Goal: Task Accomplishment & Management: Manage account settings

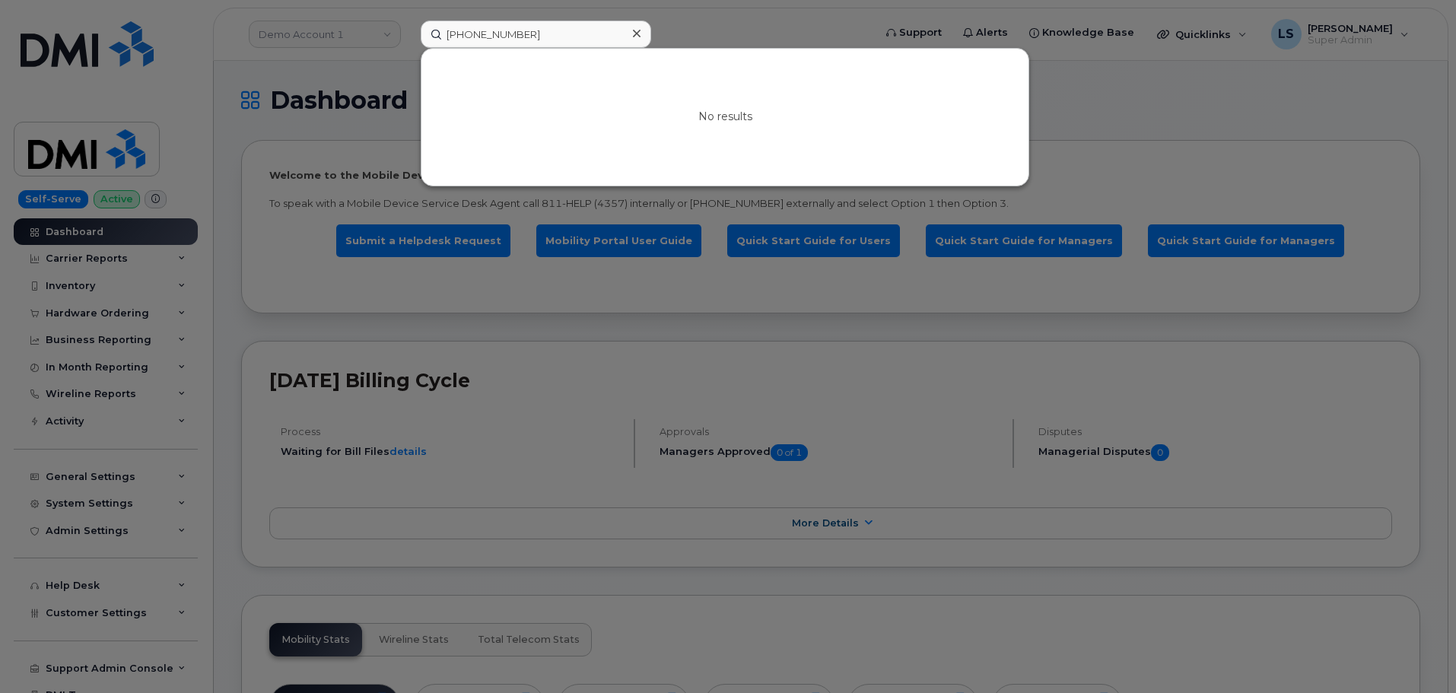
drag, startPoint x: 538, startPoint y: 36, endPoint x: 387, endPoint y: 49, distance: 151.3
click at [409, 48] on div "469-440-0912 No results" at bounding box center [642, 34] width 467 height 27
type input "587-986-2670"
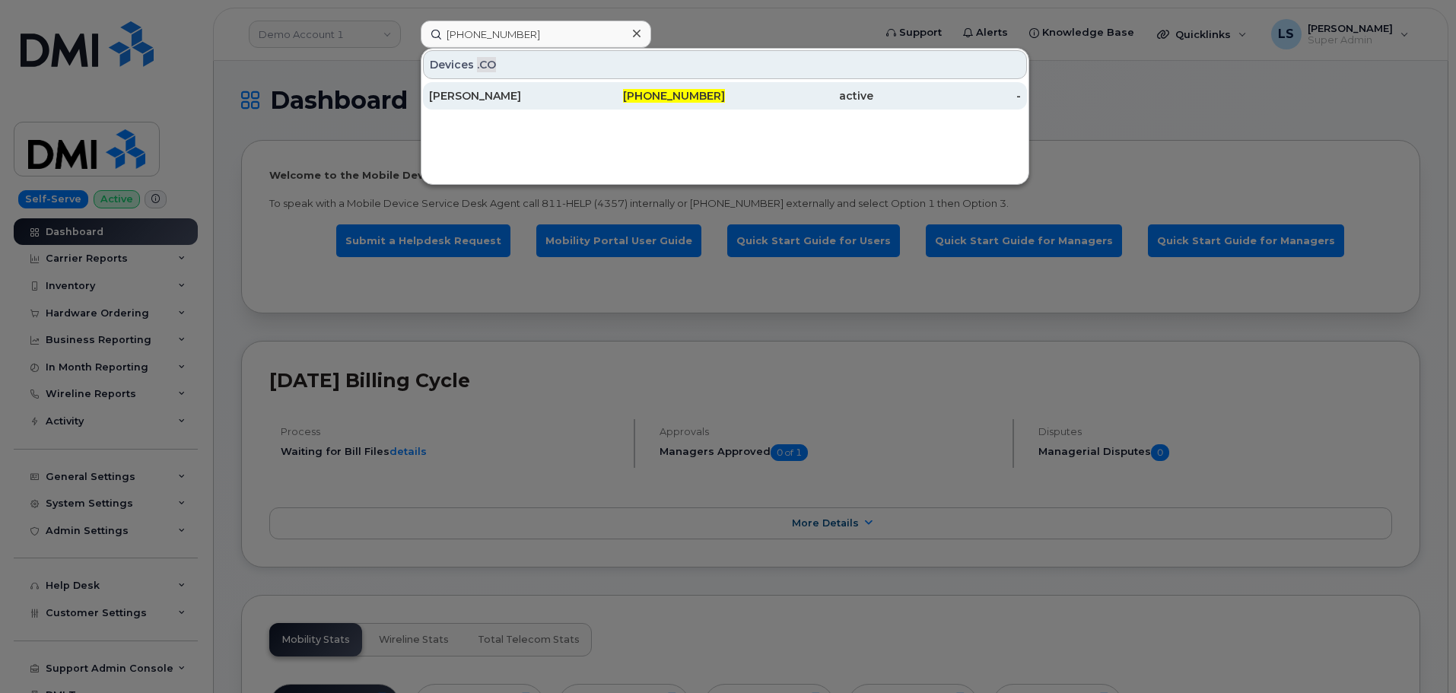
click at [451, 89] on div "Marcos Martinez" at bounding box center [503, 95] width 148 height 15
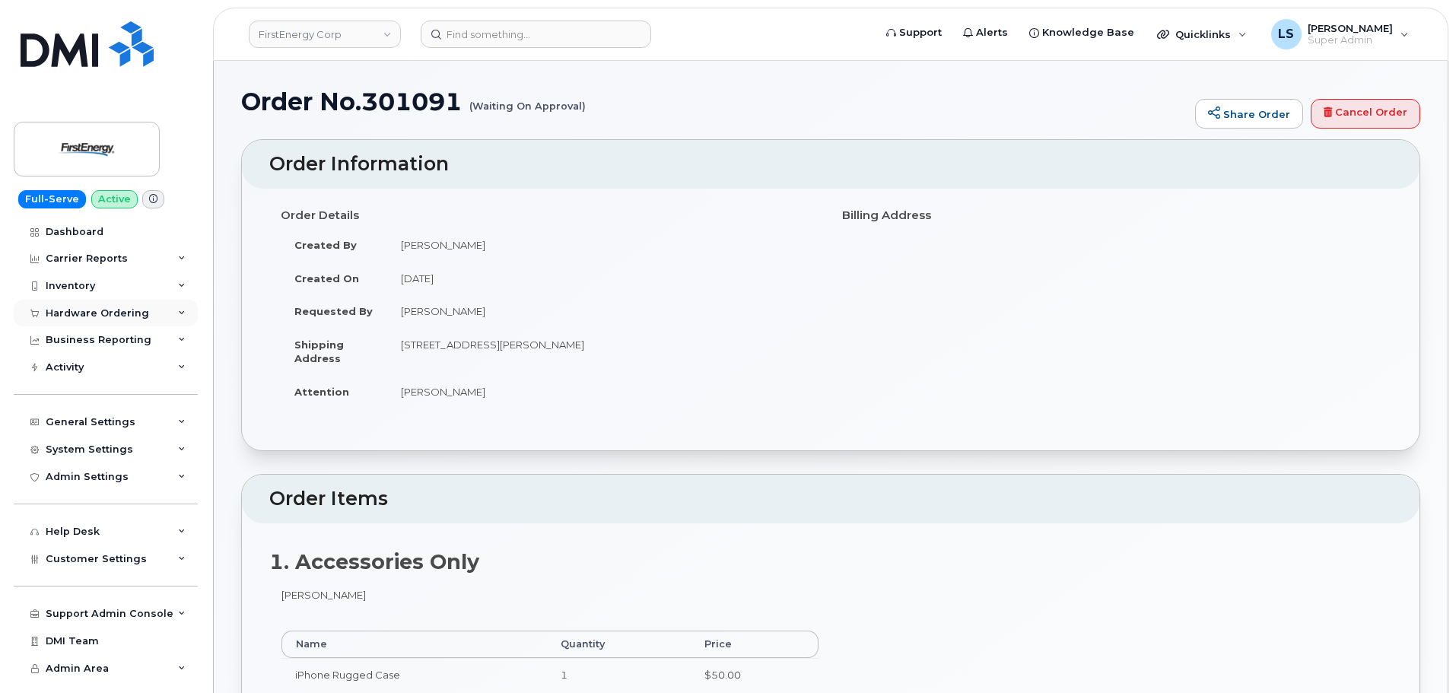
click at [110, 315] on div "Hardware Ordering" at bounding box center [97, 313] width 103 height 12
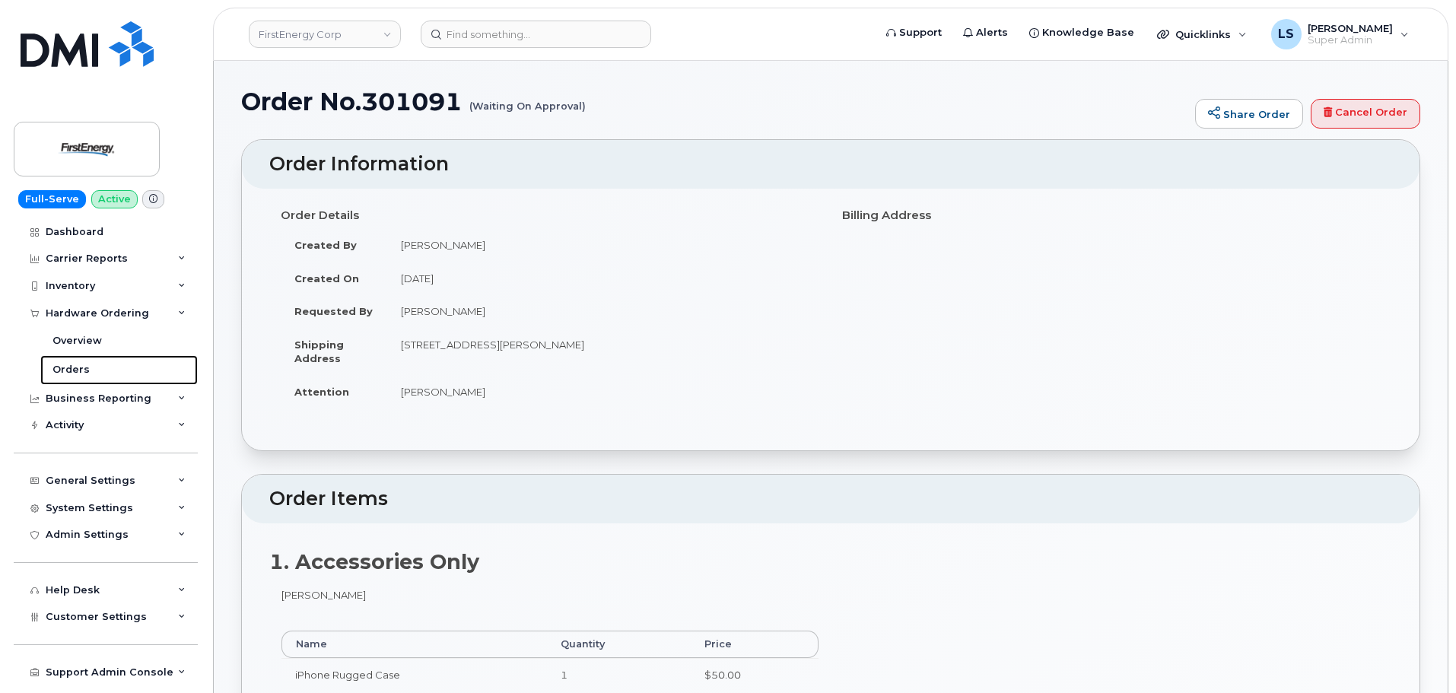
drag, startPoint x: 108, startPoint y: 371, endPoint x: 202, endPoint y: 387, distance: 95.7
click at [108, 371] on link "Orders" at bounding box center [118, 369] width 157 height 29
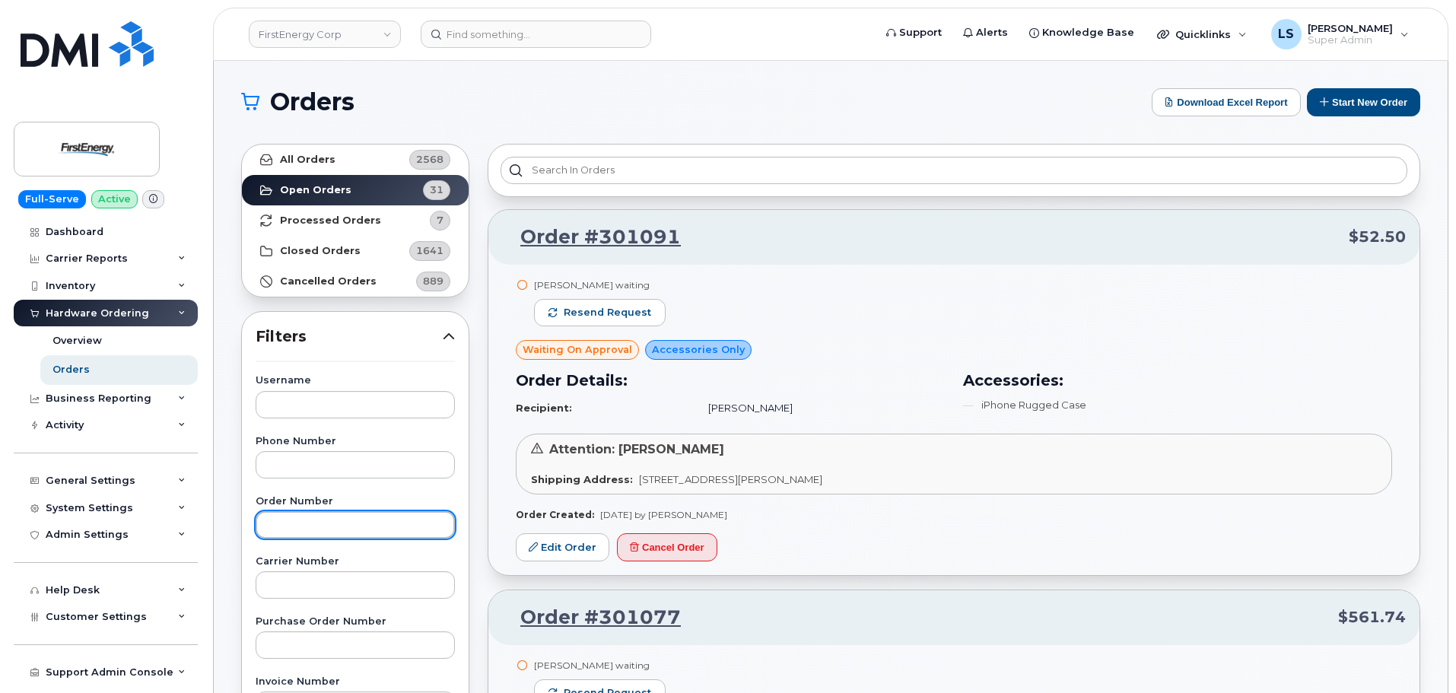
click at [307, 517] on input "text" at bounding box center [355, 524] width 199 height 27
paste input "301091"
type input "301091"
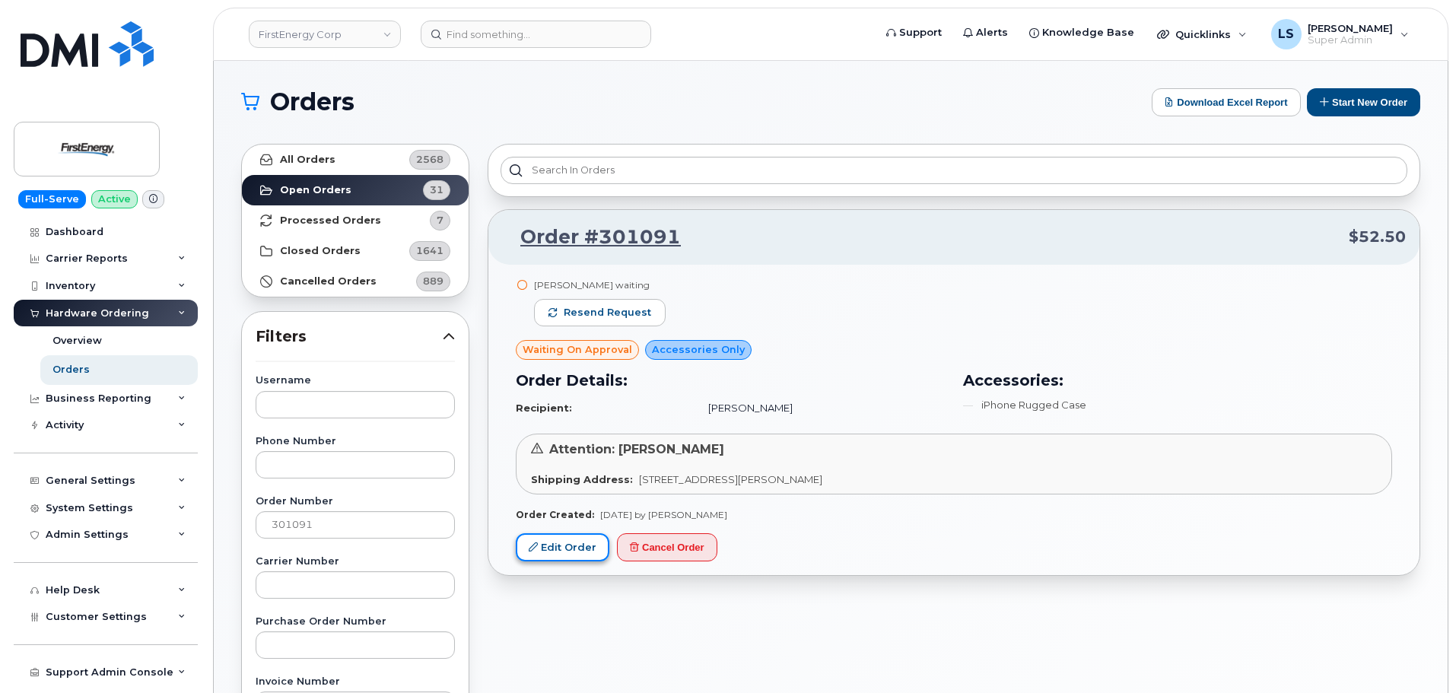
click at [556, 556] on link "Edit Order" at bounding box center [563, 547] width 94 height 28
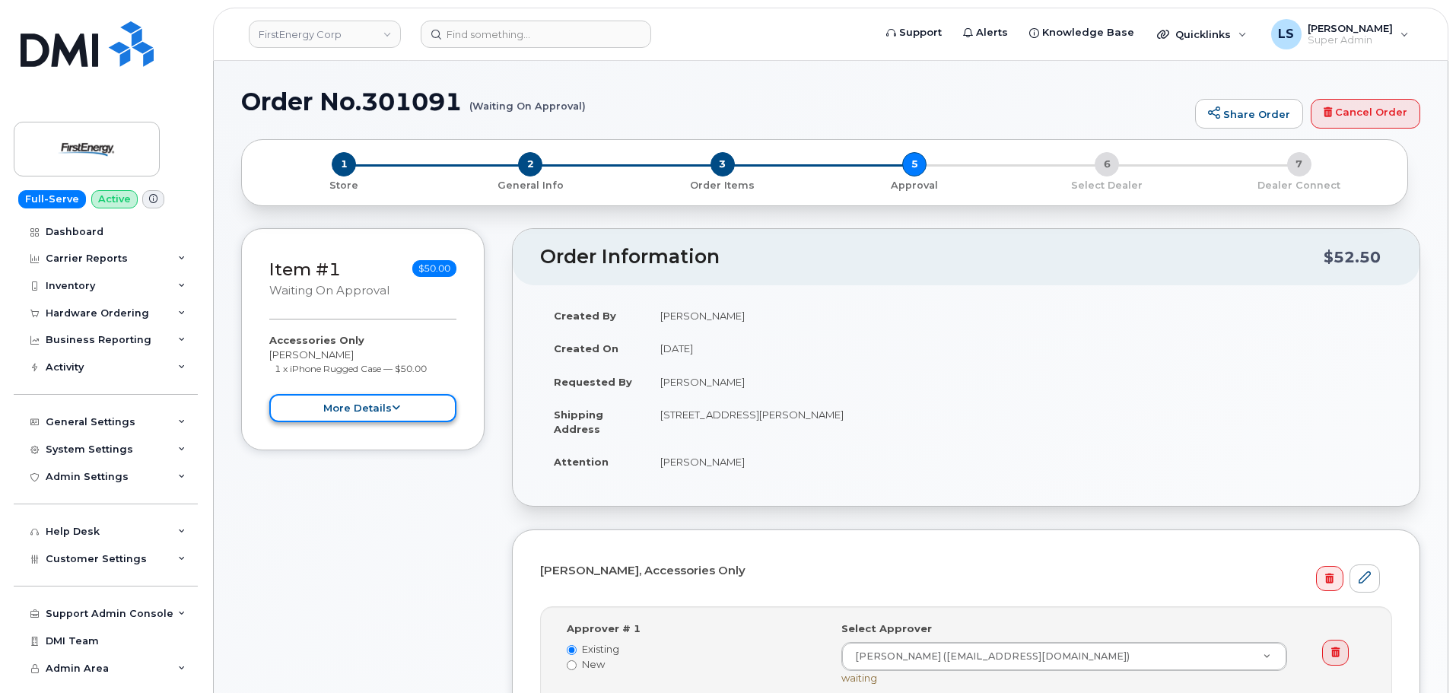
click at [413, 407] on button "more details" at bounding box center [362, 408] width 187 height 28
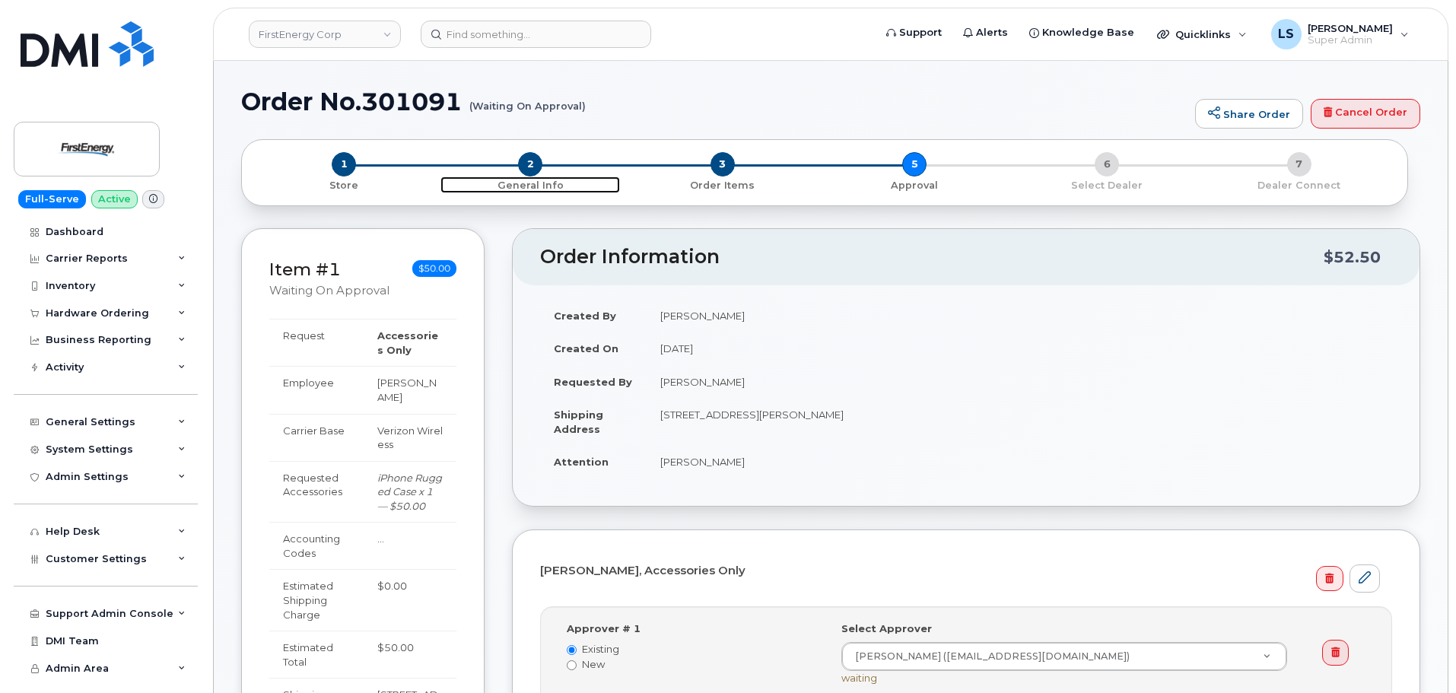
click at [528, 167] on span "2" at bounding box center [530, 164] width 24 height 24
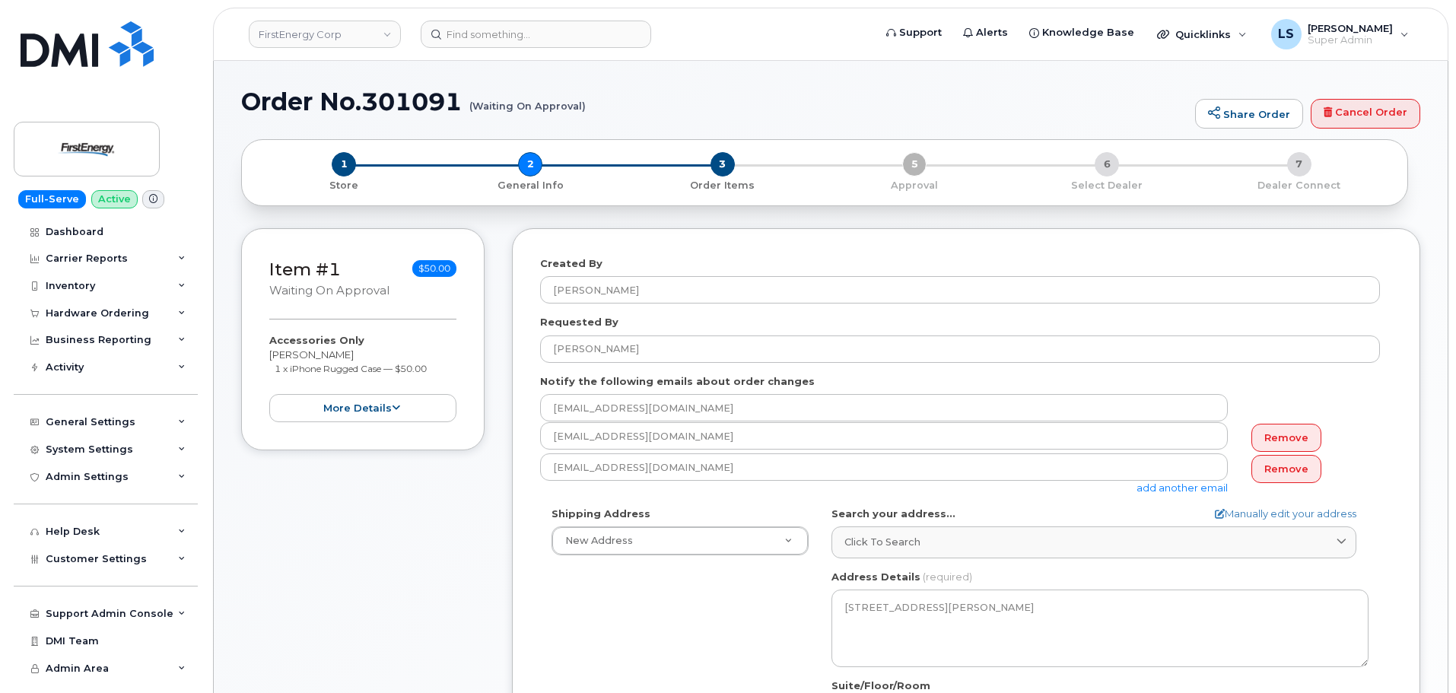
select select
click at [722, 168] on span "3" at bounding box center [723, 164] width 24 height 24
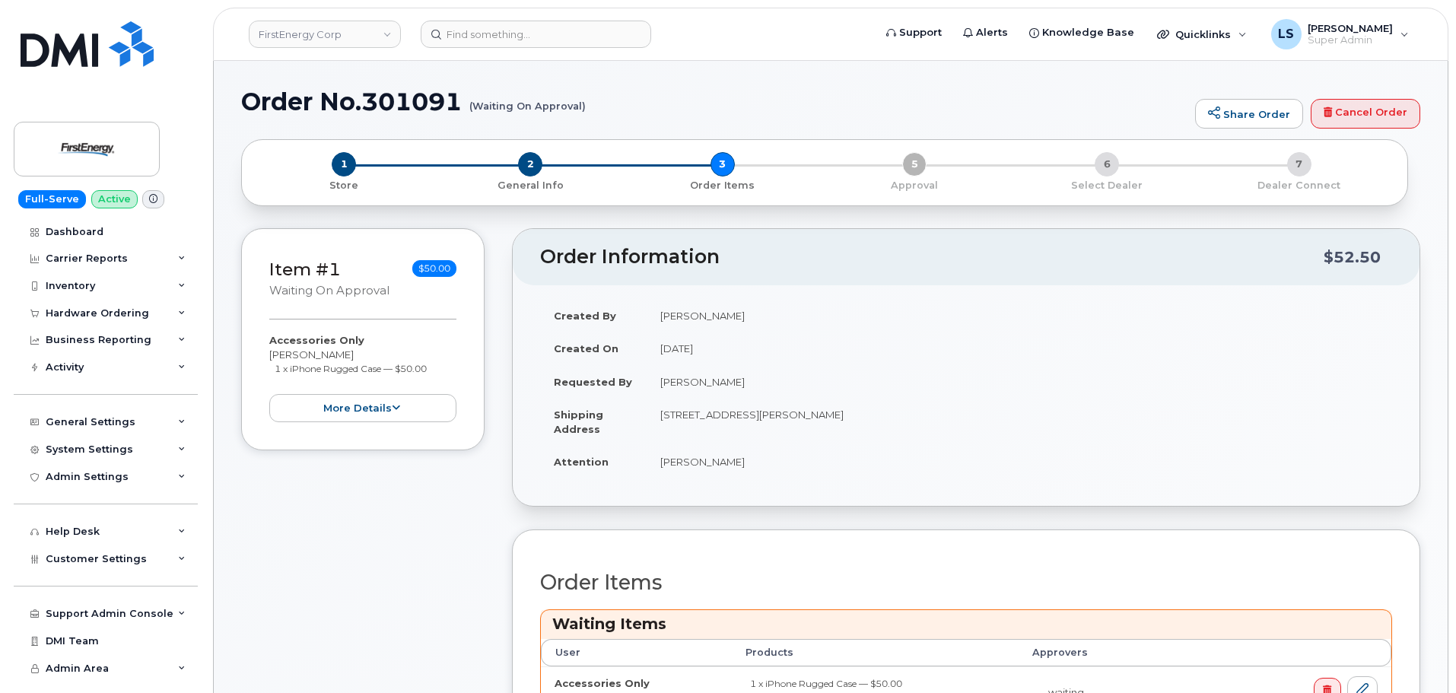
click at [916, 164] on div "1 Store 2 General Info 3 Order Items 5 Approval 6 Select Dealer 7 Dealer Connect" at bounding box center [824, 172] width 1141 height 40
click at [369, 412] on button "more details" at bounding box center [362, 408] width 187 height 28
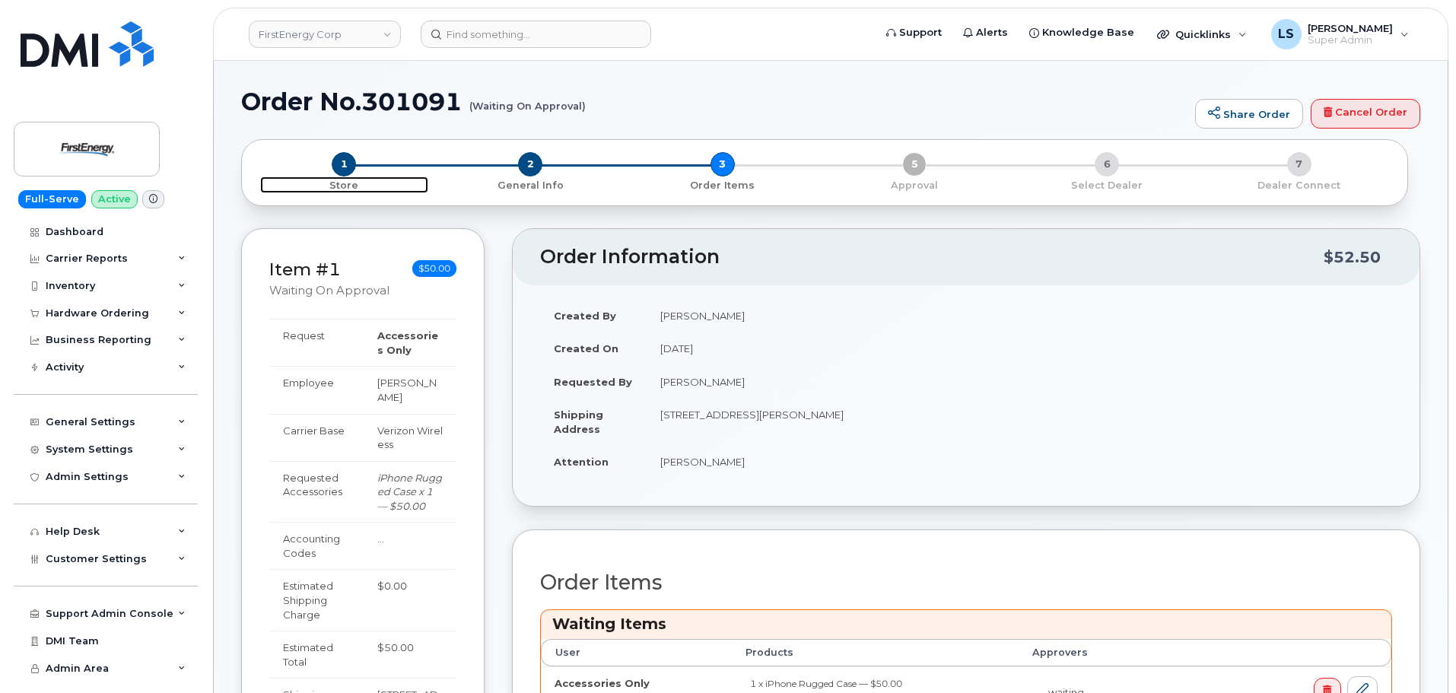
click at [345, 161] on span "1" at bounding box center [344, 164] width 24 height 24
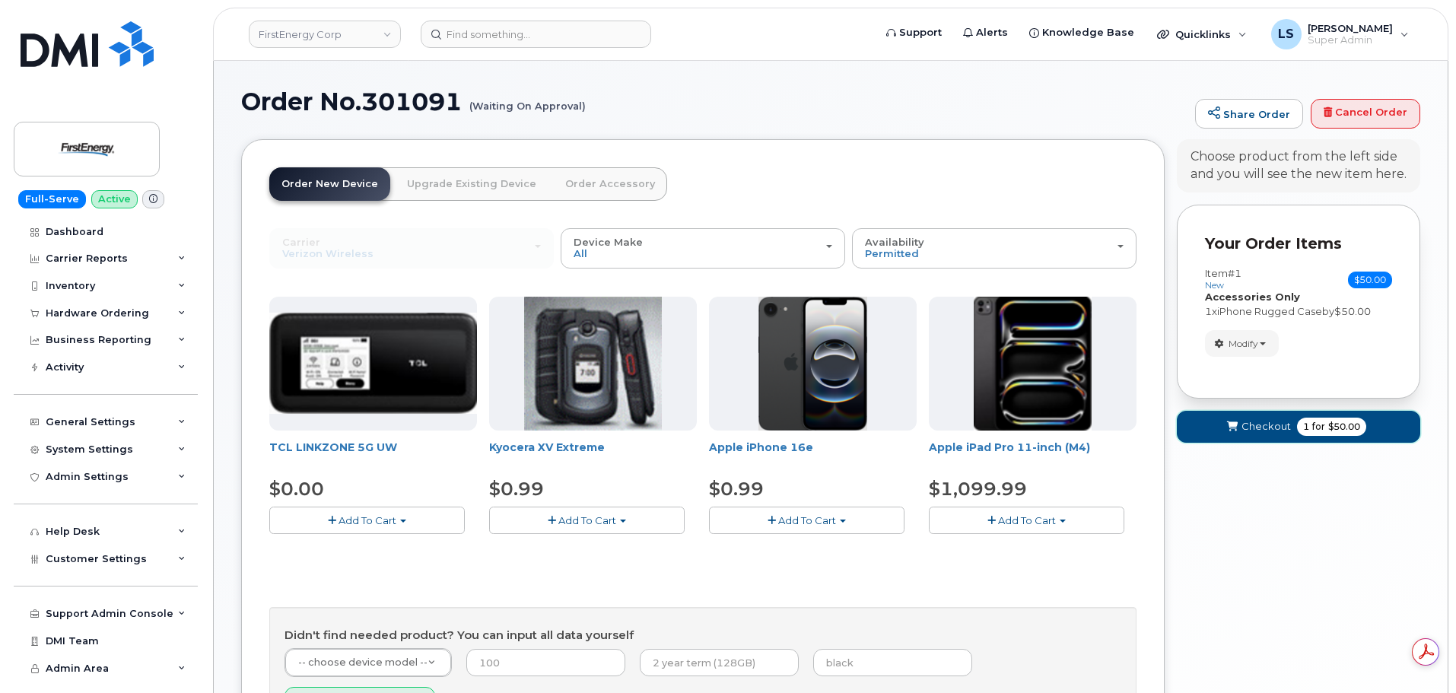
click at [1258, 428] on span "Checkout" at bounding box center [1266, 426] width 49 height 14
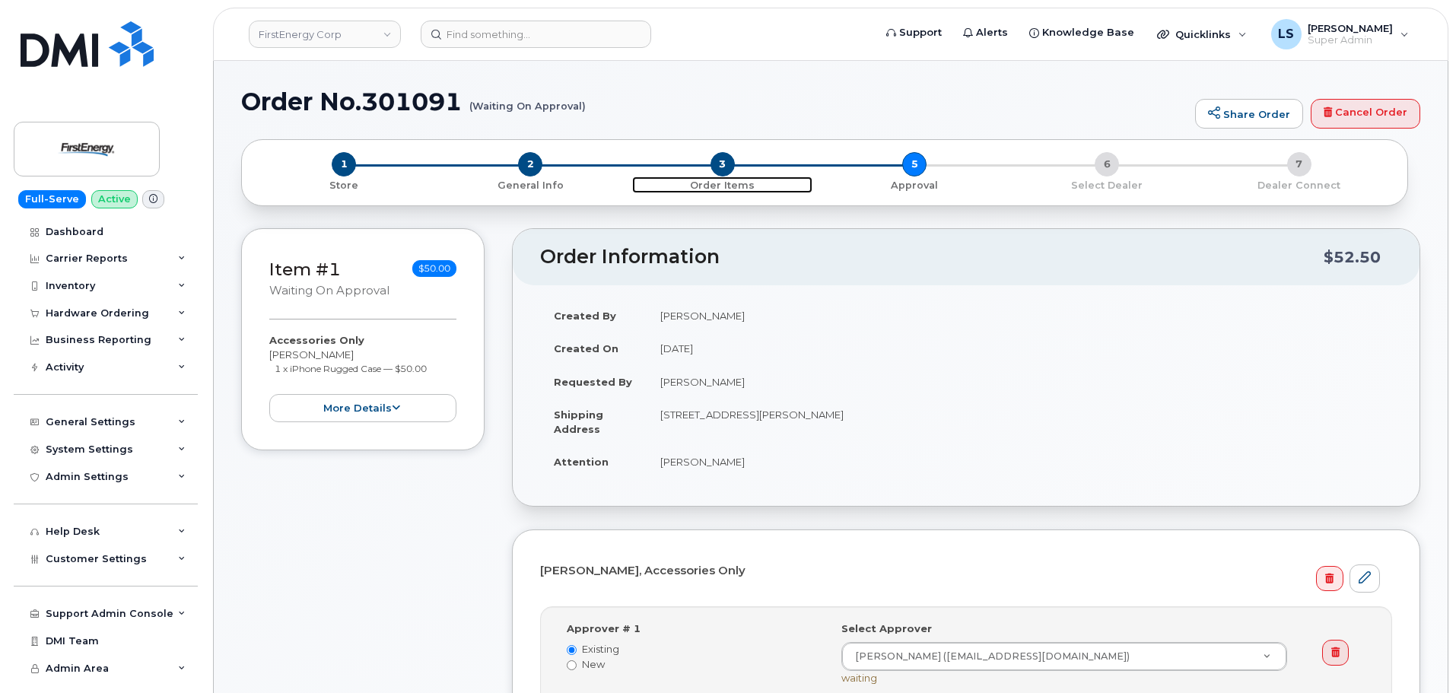
drag, startPoint x: 724, startPoint y: 161, endPoint x: 745, endPoint y: 207, distance: 50.1
click at [724, 161] on span "3" at bounding box center [723, 164] width 24 height 24
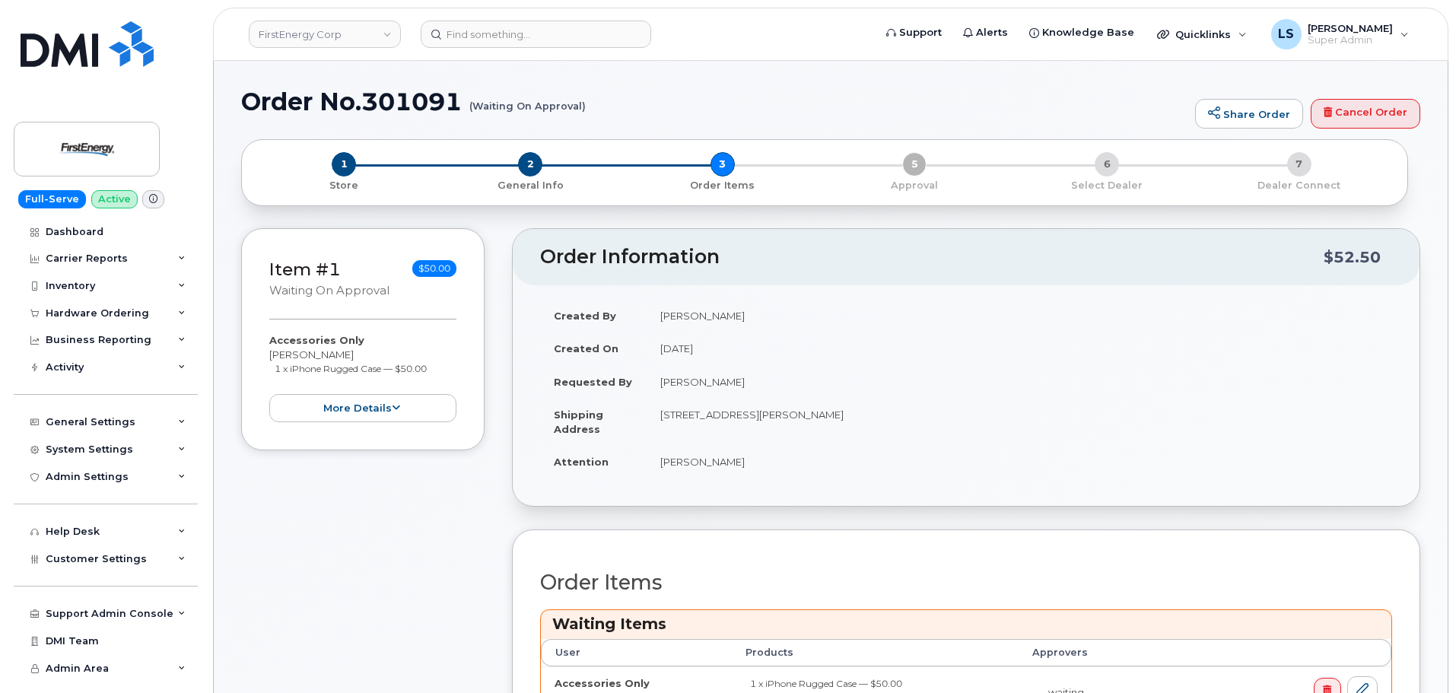
click at [912, 162] on div "1 Store 2 General Info 3 Order Items 5 Approval 6 Select Dealer 7 Dealer Connect" at bounding box center [824, 172] width 1141 height 40
click at [913, 165] on div "1 Store 2 General Info 3 Order Items 5 Approval 6 Select Dealer 7 Dealer Connect" at bounding box center [824, 172] width 1141 height 40
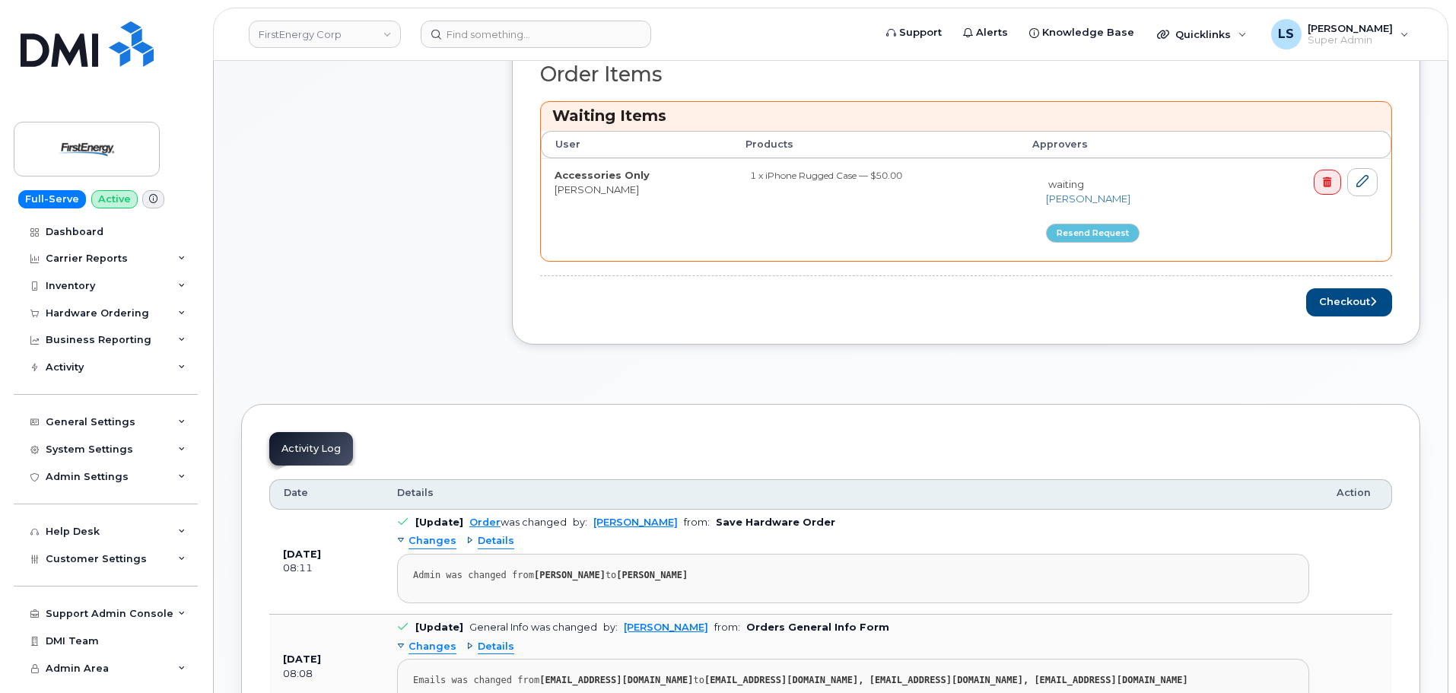
scroll to position [609, 0]
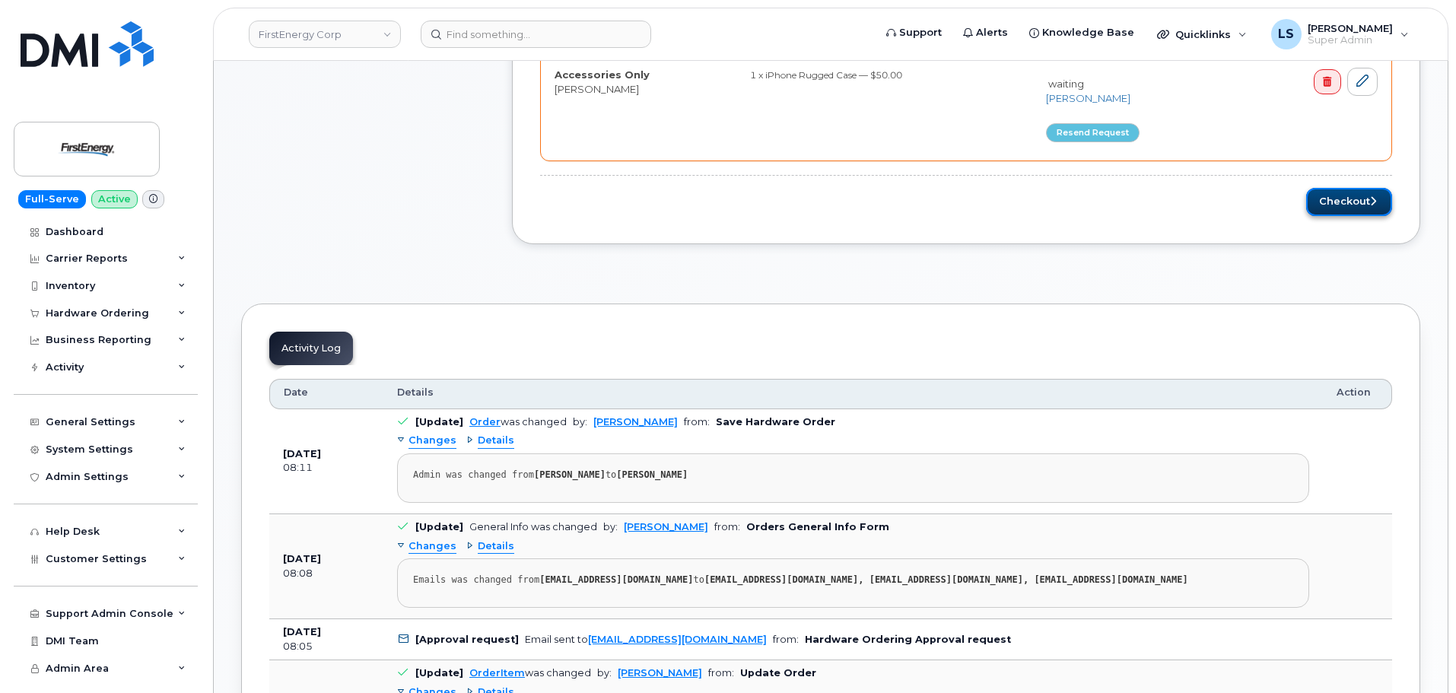
click at [1329, 194] on button "Checkout" at bounding box center [1349, 202] width 86 height 28
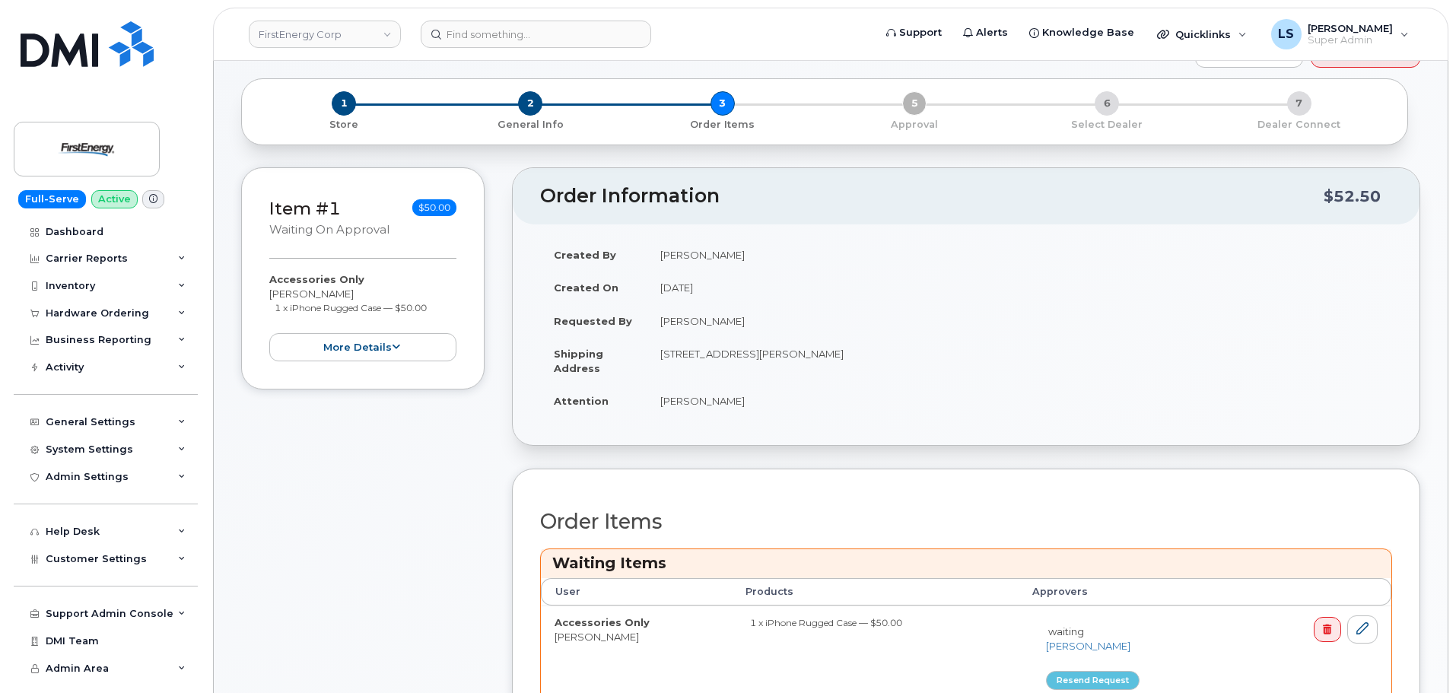
scroll to position [0, 0]
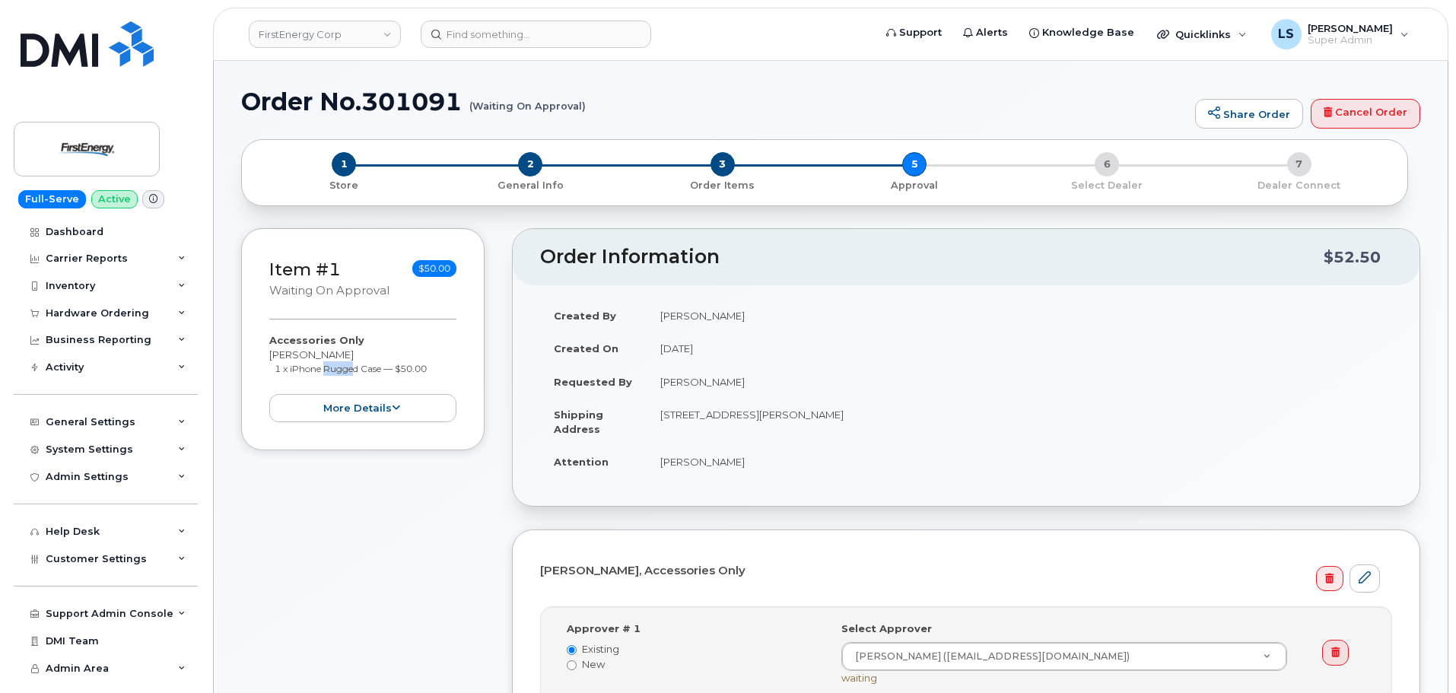
drag, startPoint x: 323, startPoint y: 370, endPoint x: 353, endPoint y: 370, distance: 29.7
click at [352, 370] on small "1 x iPhone Rugged Case — $50.00" at bounding box center [351, 368] width 152 height 11
drag, startPoint x: 354, startPoint y: 370, endPoint x: 377, endPoint y: 366, distance: 23.1
click at [355, 370] on small "1 x iPhone Rugged Case — $50.00" at bounding box center [351, 368] width 152 height 11
drag, startPoint x: 348, startPoint y: 371, endPoint x: 424, endPoint y: 366, distance: 75.5
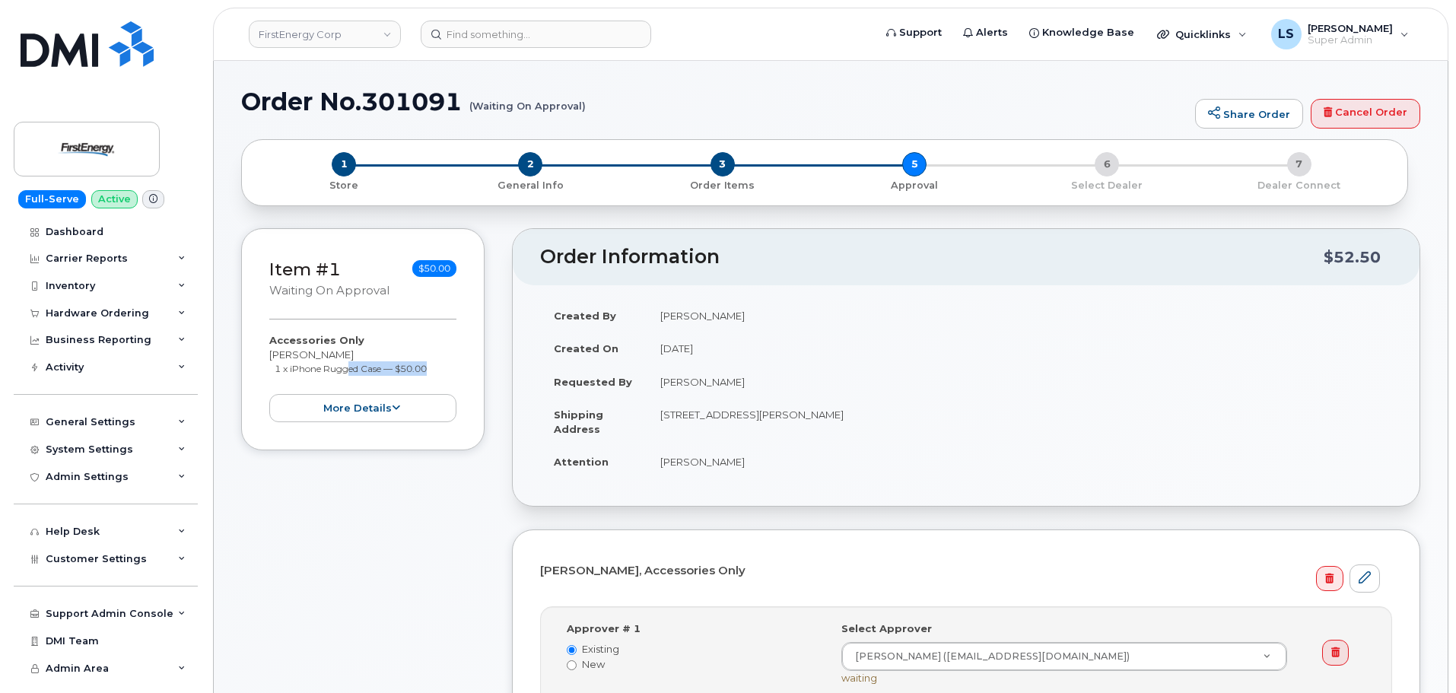
click at [424, 366] on small "1 x iPhone Rugged Case — $50.00" at bounding box center [351, 368] width 152 height 11
click at [437, 367] on li "1 x iPhone Rugged Case — $50.00" at bounding box center [366, 368] width 183 height 14
click at [417, 408] on button "more details" at bounding box center [362, 408] width 187 height 28
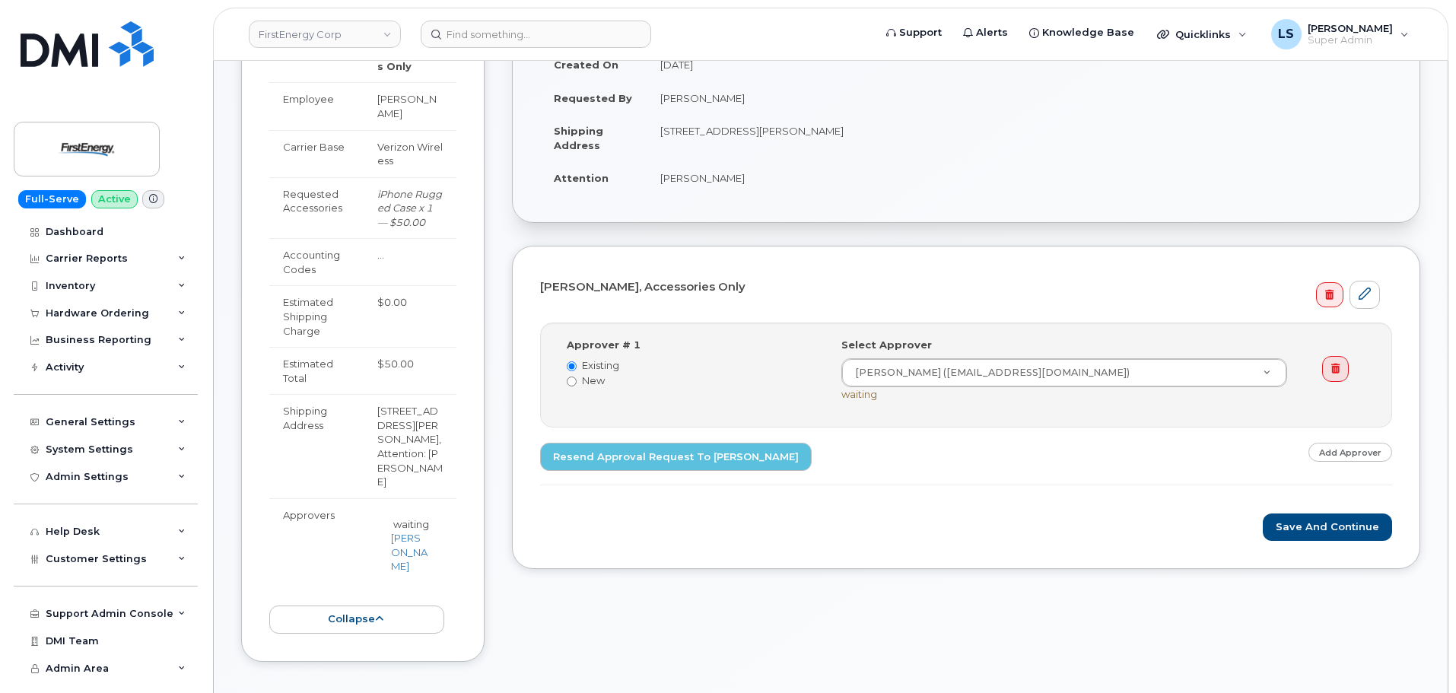
scroll to position [304, 0]
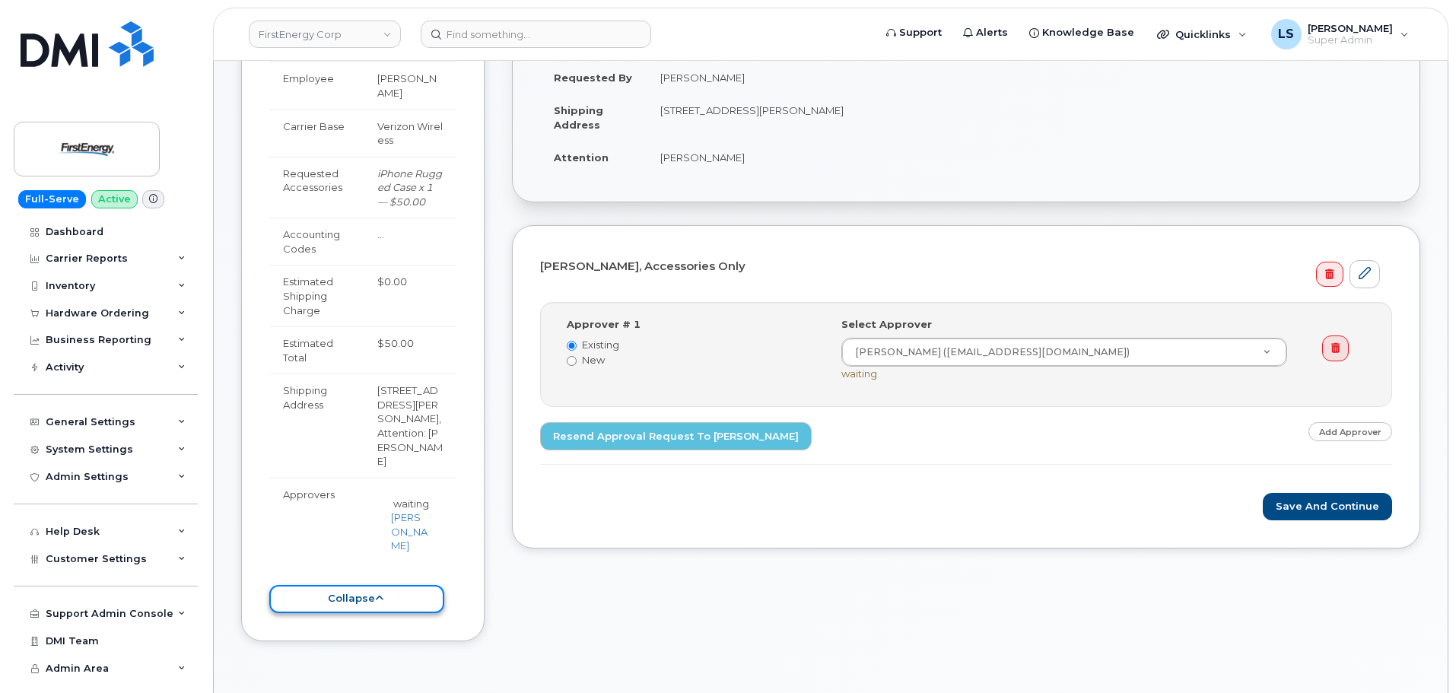
click at [398, 585] on button "collapse" at bounding box center [356, 599] width 175 height 28
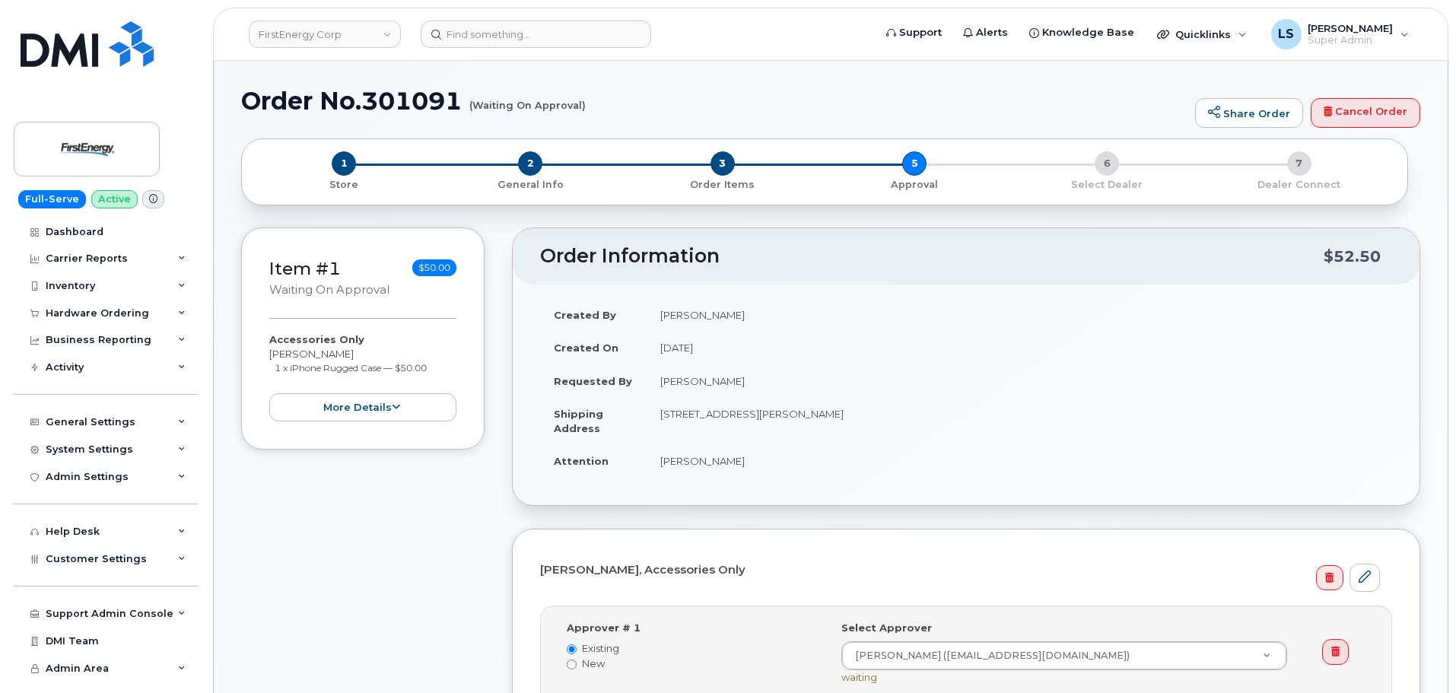
scroll to position [0, 0]
drag, startPoint x: 526, startPoint y: 180, endPoint x: 585, endPoint y: 267, distance: 105.7
click at [526, 178] on span "General Info" at bounding box center [531, 185] width 180 height 16
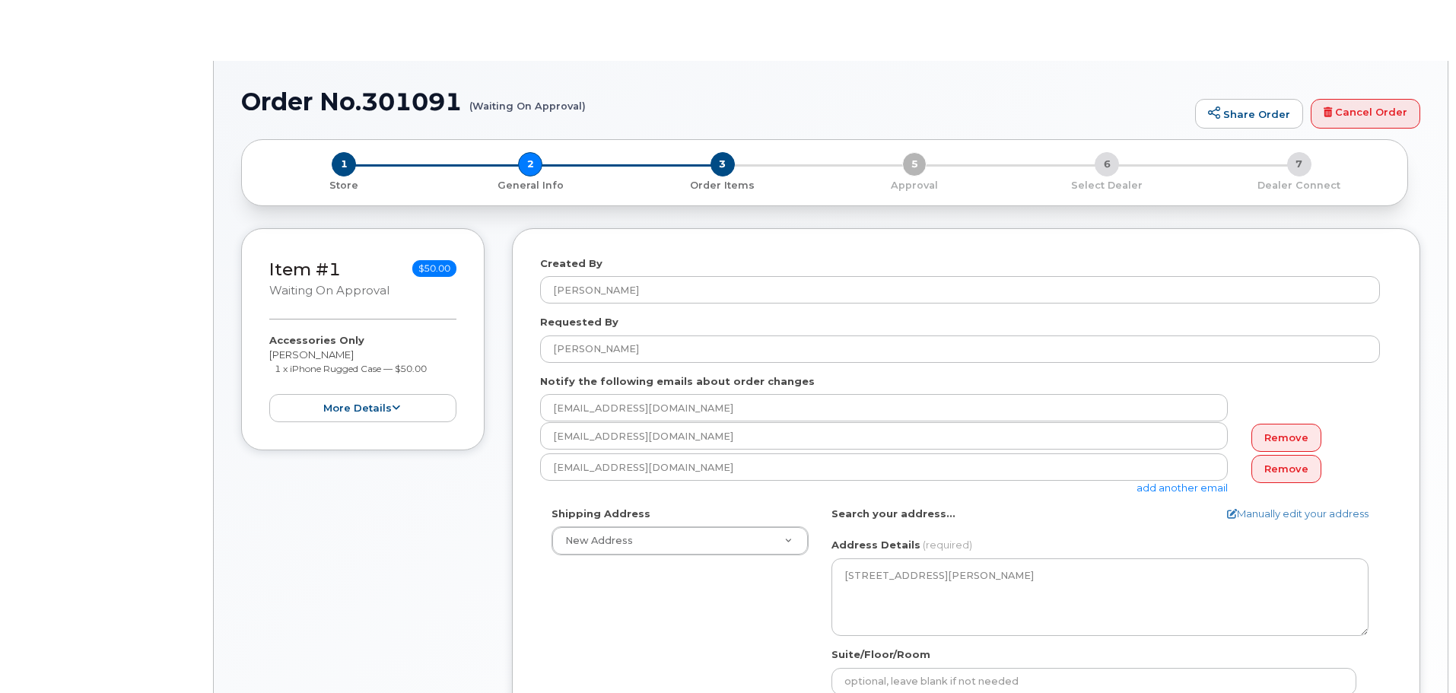
select select
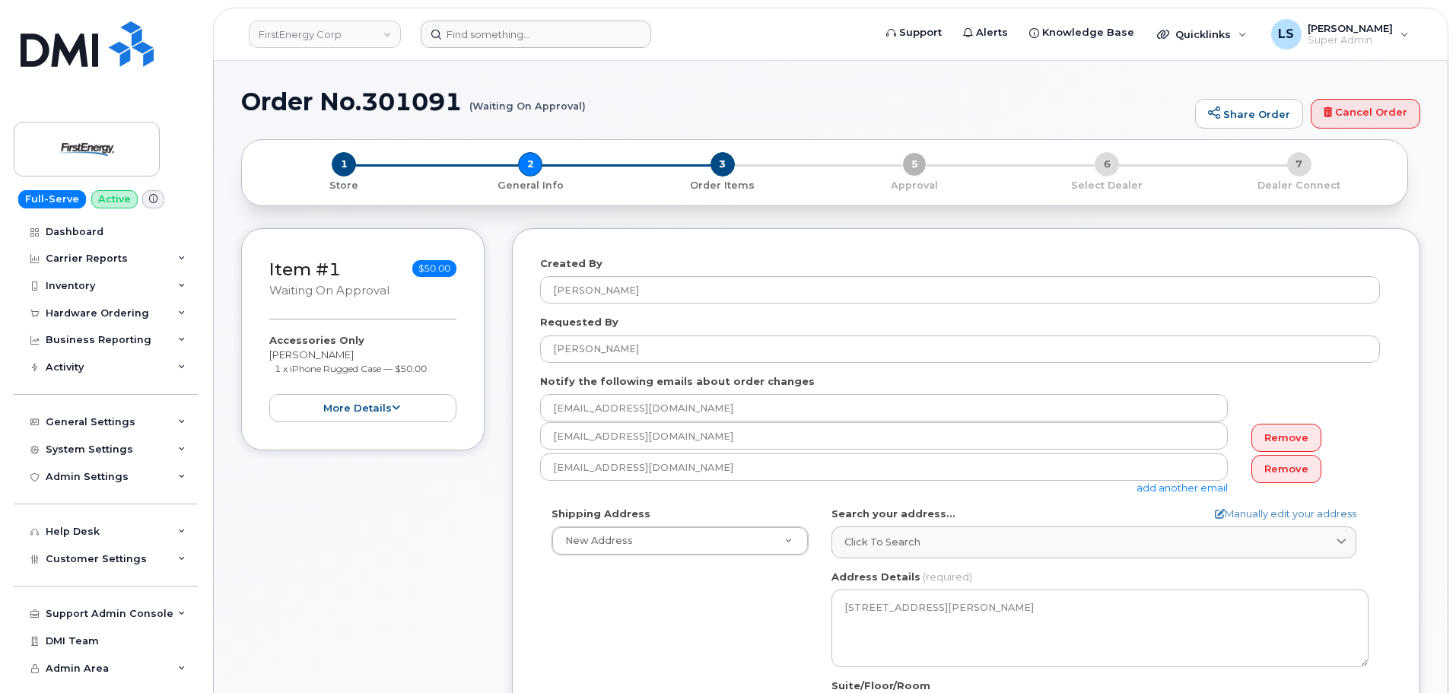
drag, startPoint x: 554, startPoint y: 56, endPoint x: 551, endPoint y: 46, distance: 10.3
click at [553, 54] on header "FirstEnergy Corp Support Alerts Knowledge Base Quicklinks Suspend / Cancel Devi…" at bounding box center [831, 34] width 1236 height 53
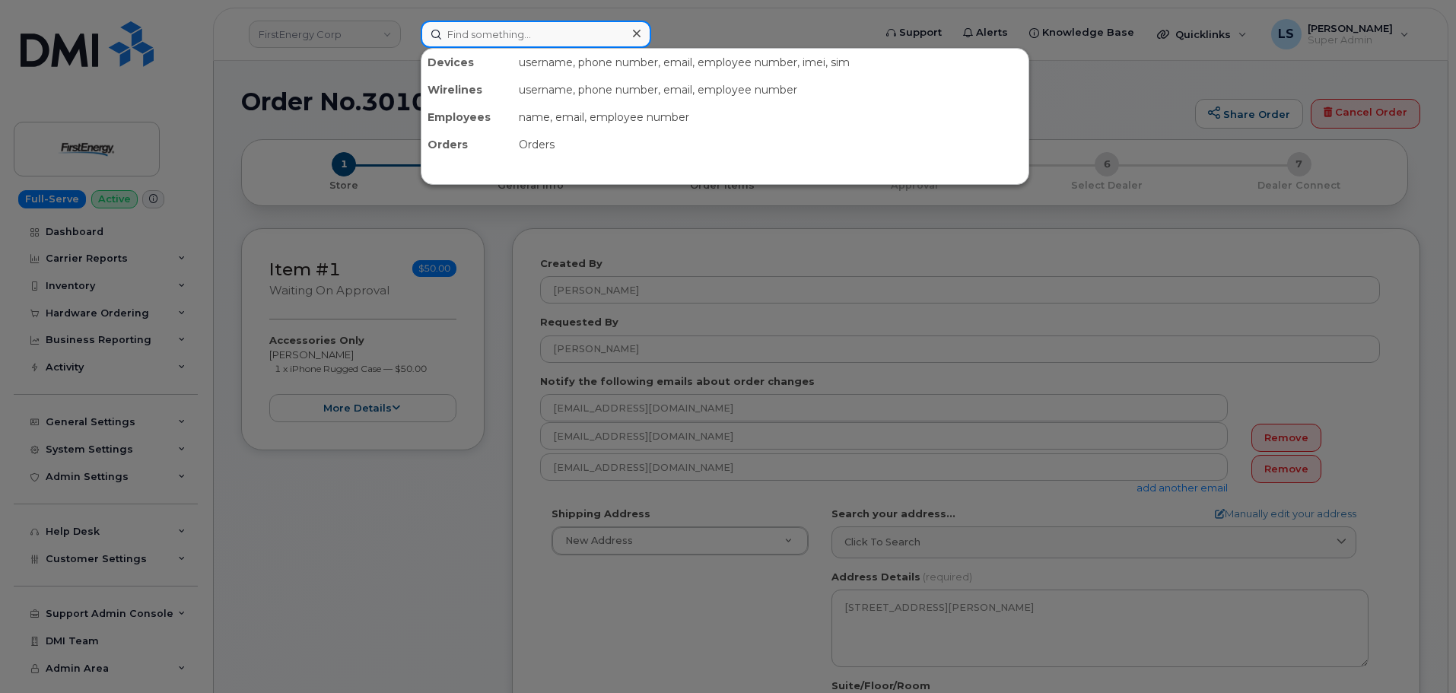
click at [550, 46] on input at bounding box center [536, 34] width 231 height 27
paste input "6195684082"
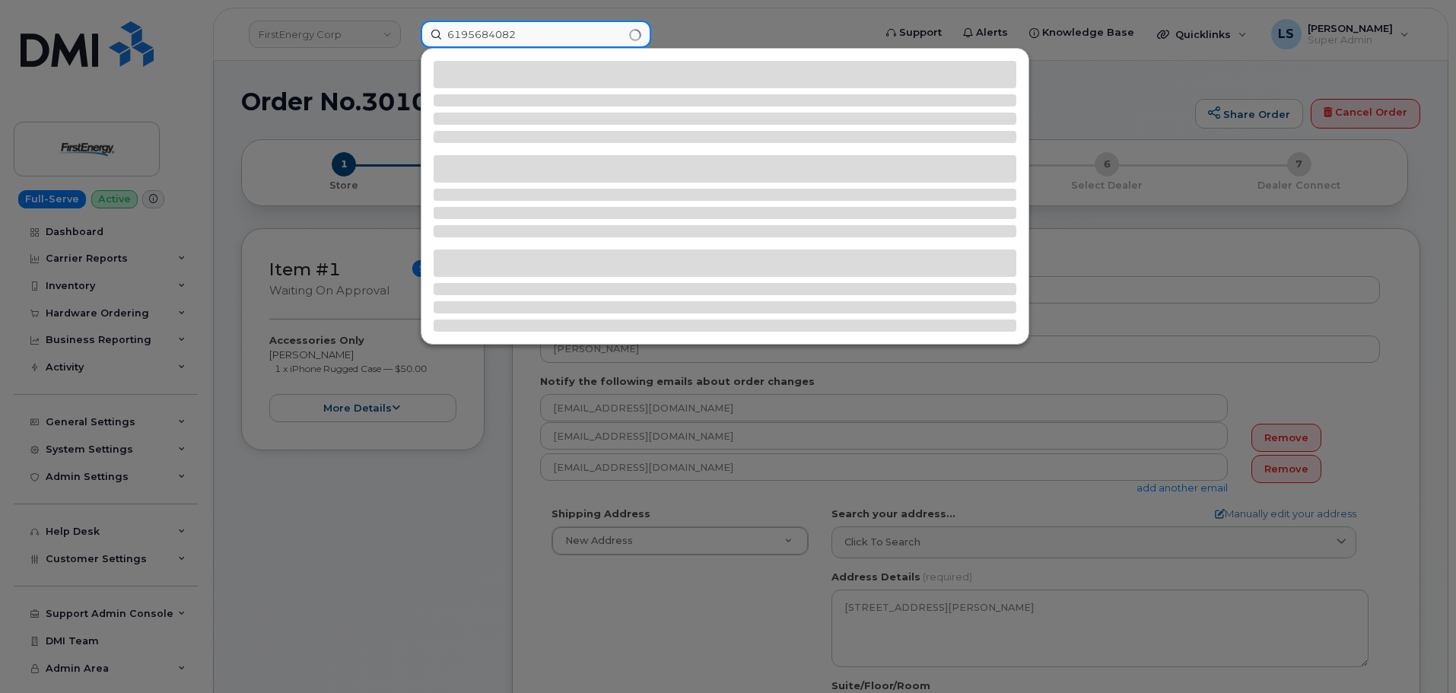
type input "6195684082"
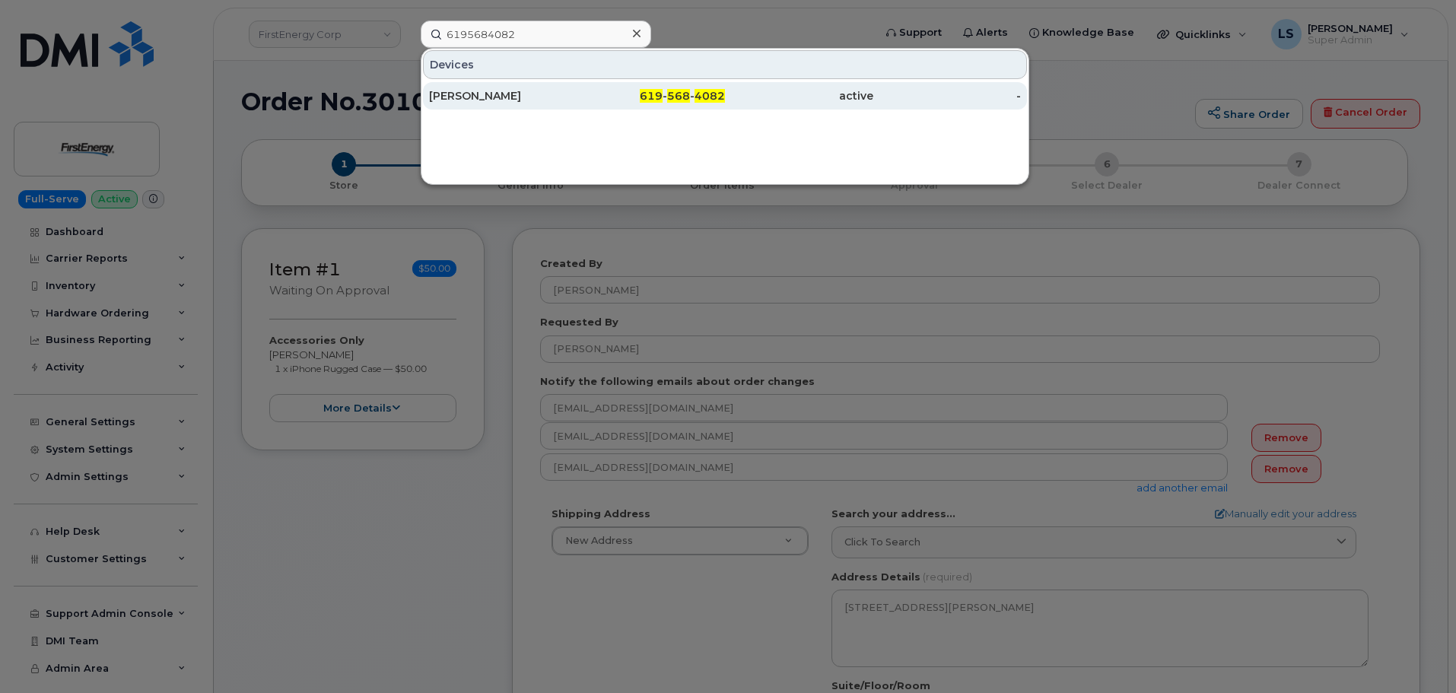
click at [481, 99] on div "ENRIQUE CASTILLO JR" at bounding box center [503, 95] width 148 height 15
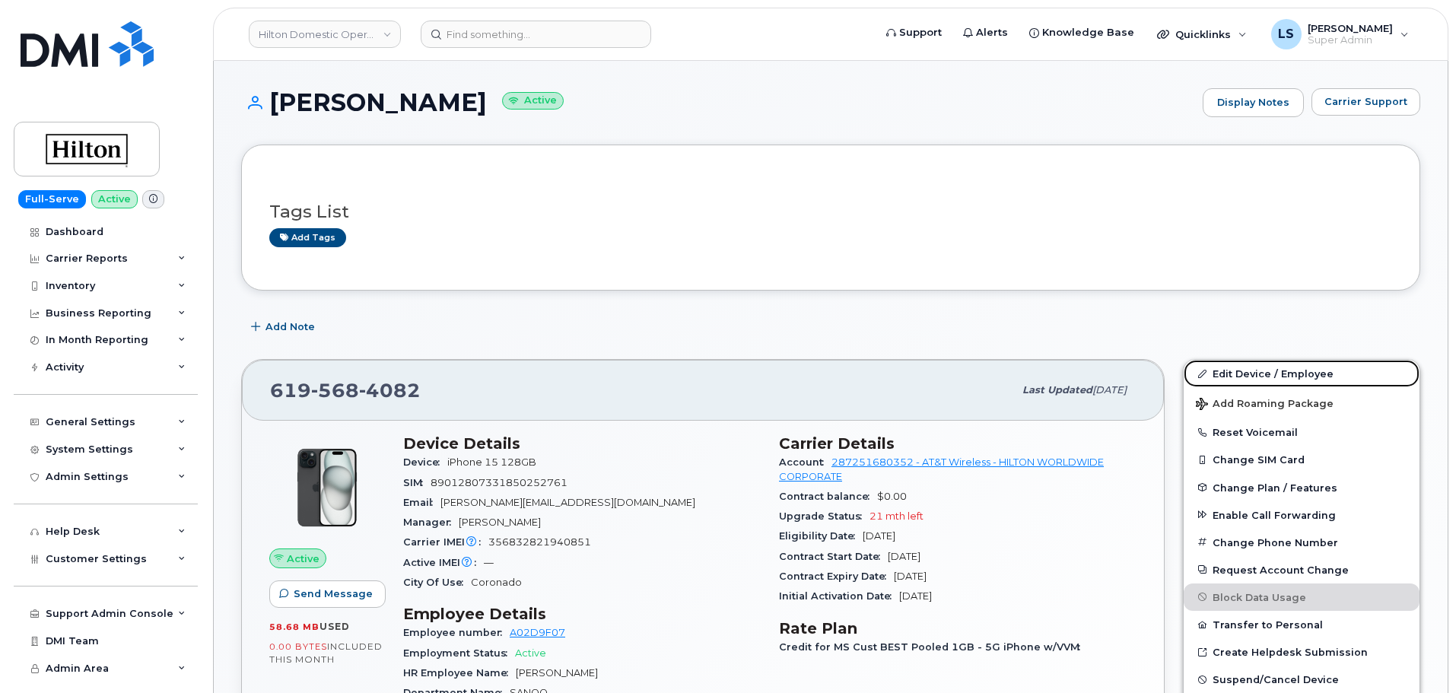
drag, startPoint x: 1252, startPoint y: 365, endPoint x: 1091, endPoint y: 378, distance: 161.8
click at [1252, 365] on link "Edit Device / Employee" at bounding box center [1302, 373] width 236 height 27
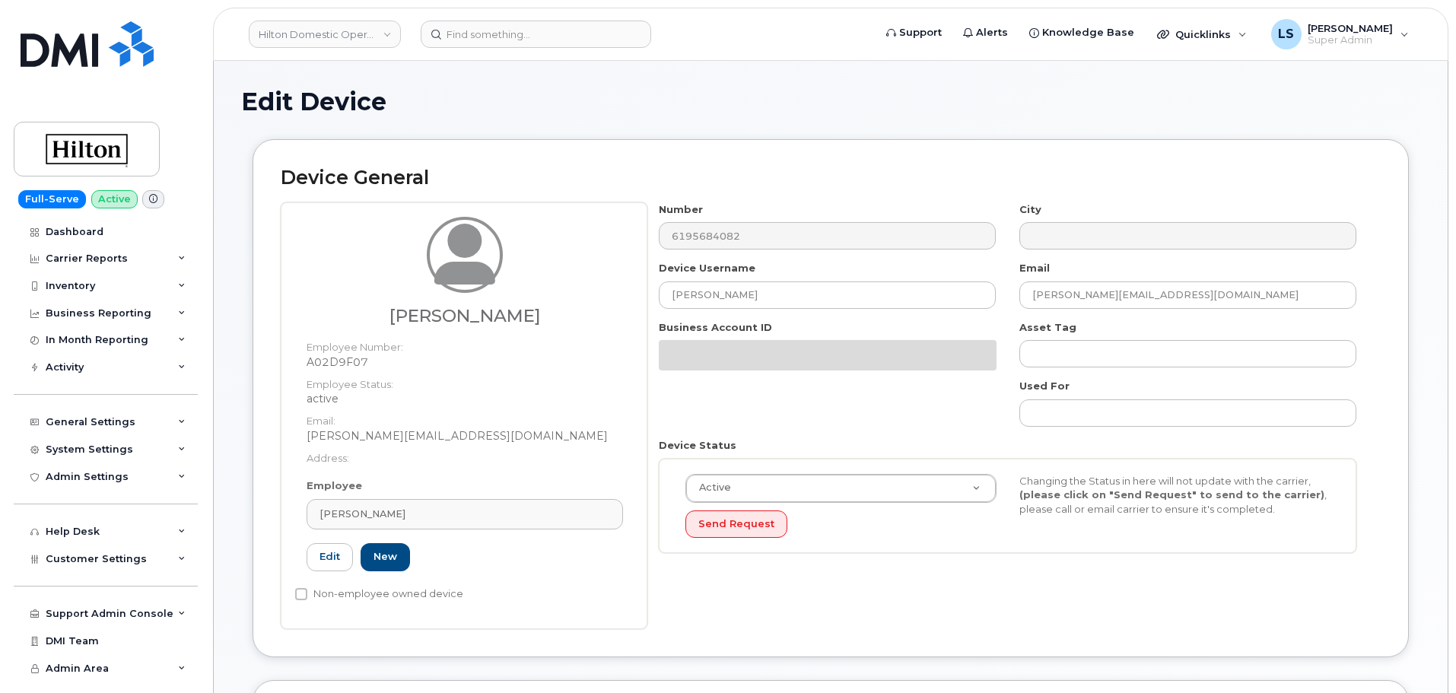
select select "34080331"
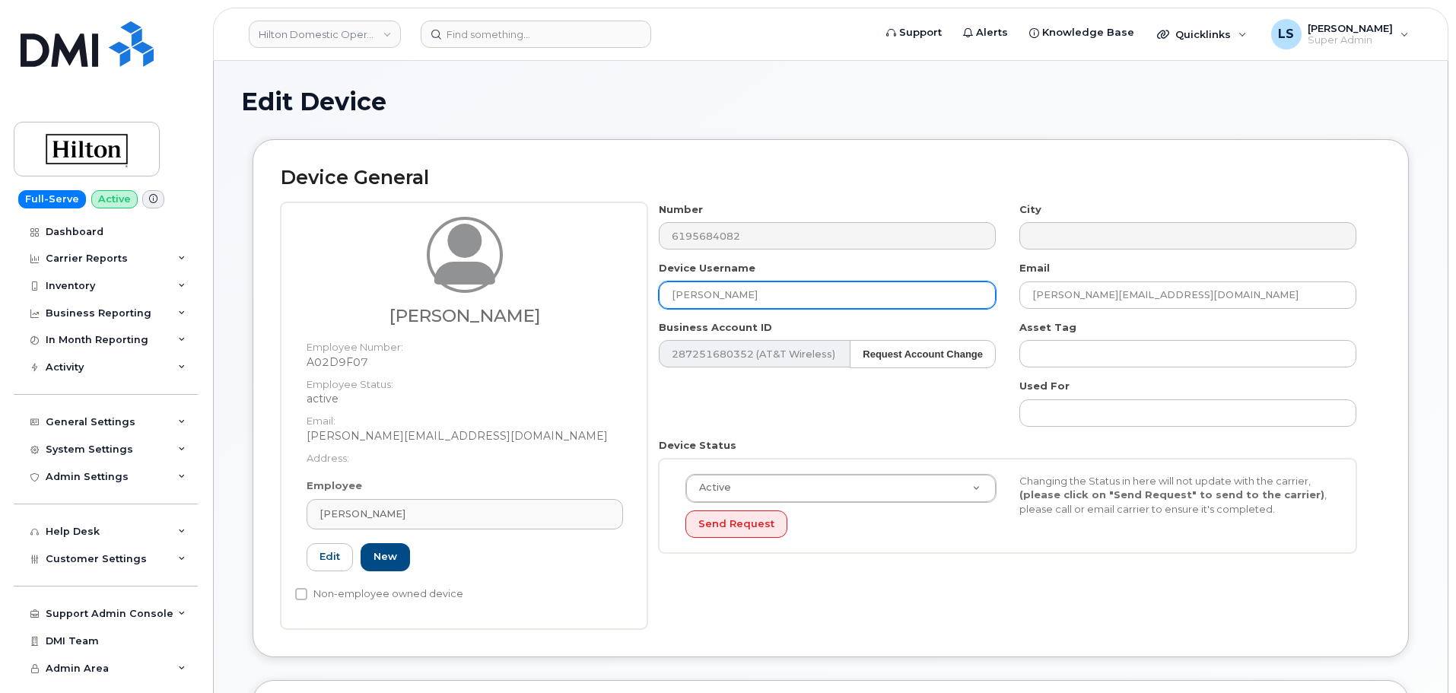
click at [758, 301] on input "ENRIQUE CASTILLO JR" at bounding box center [827, 294] width 337 height 27
click at [758, 300] on input "ENRIQUE CASTILLO JR" at bounding box center [827, 294] width 337 height 27
click at [758, 299] on input "ENRIQUE CASTILLO JR" at bounding box center [827, 294] width 337 height 27
paste input "Kyle Iturralde"
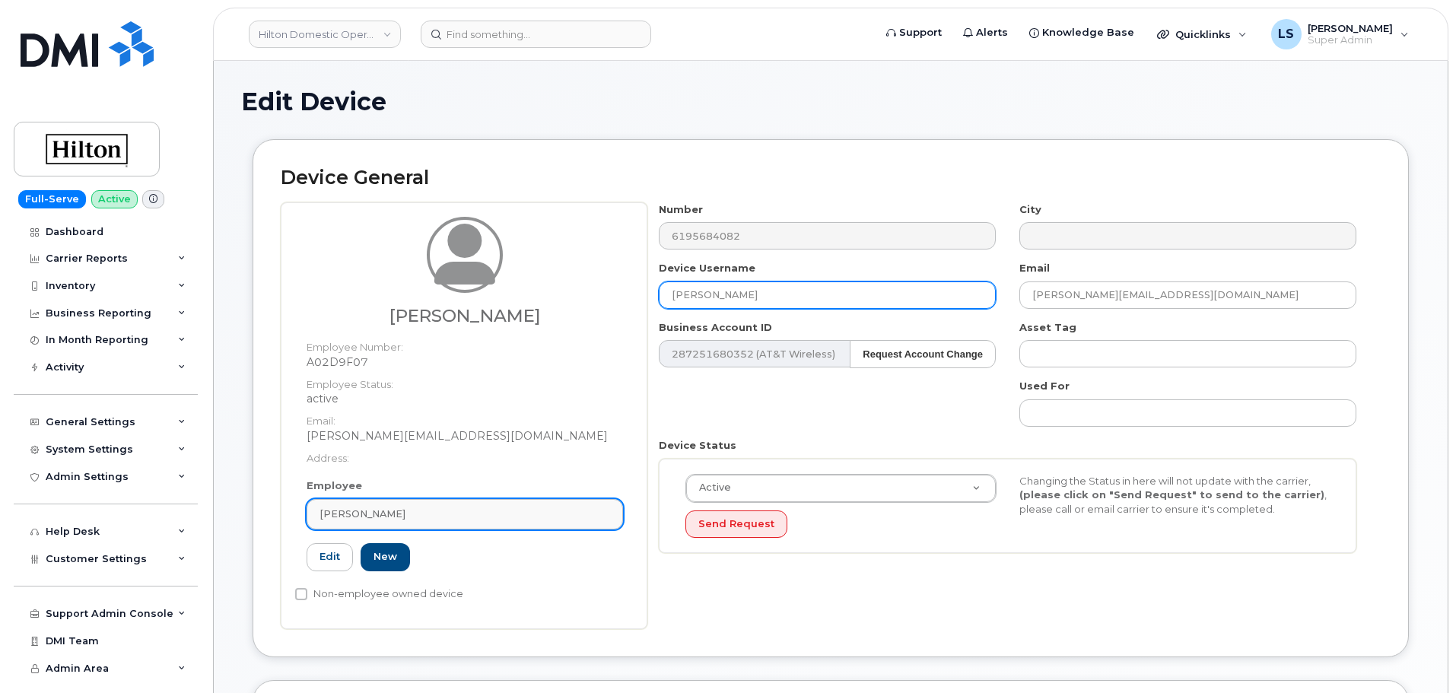
type input "Kyle Iturralde"
click at [424, 519] on div "Enrique Castillo Jr." at bounding box center [465, 514] width 291 height 14
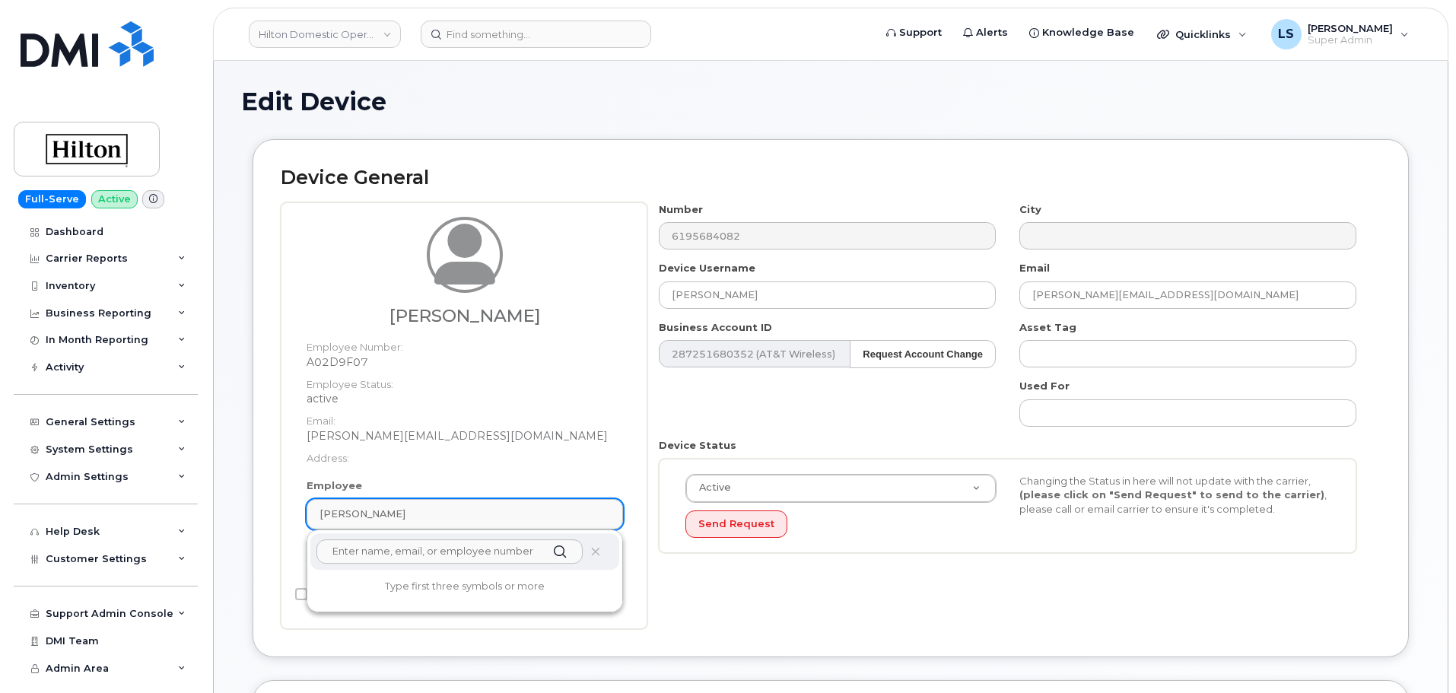
paste input "Kyle Iturralde"
click at [440, 548] on input "Kyle Iturralde" at bounding box center [449, 551] width 266 height 24
type input "Kyle Iturralde"
click at [815, 310] on div "Number 6195684082 City Device Username Kyle Iturralde Email Enrique.CastilloJr@…" at bounding box center [1007, 383] width 721 height 363
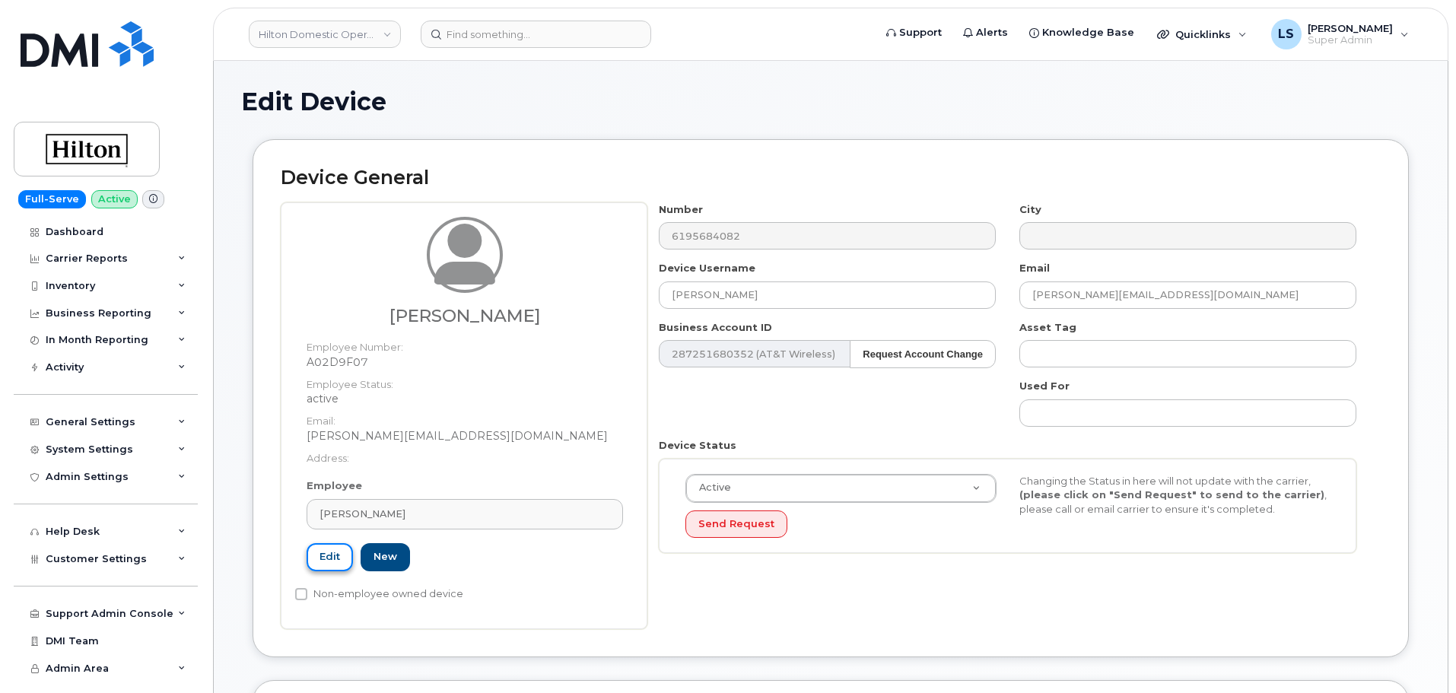
click at [329, 564] on link "Edit" at bounding box center [330, 557] width 46 height 28
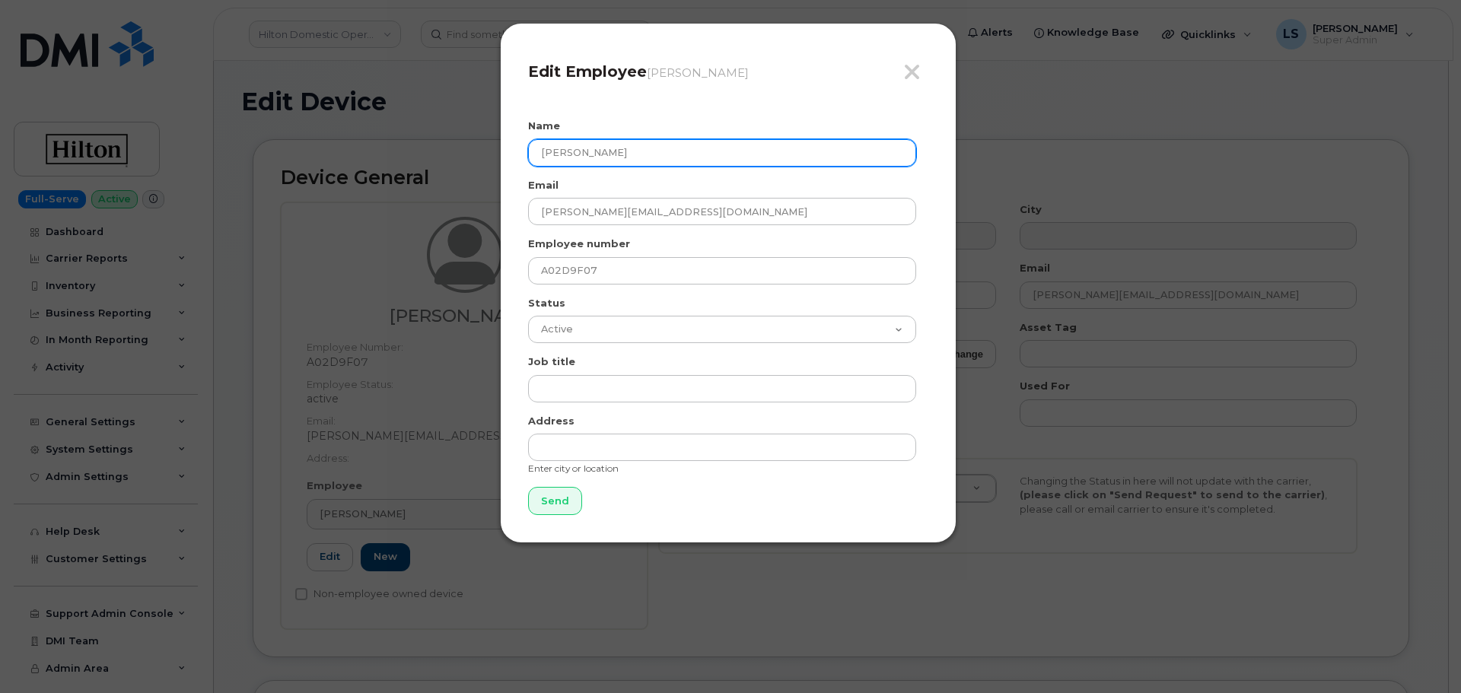
drag, startPoint x: 677, startPoint y: 151, endPoint x: 462, endPoint y: 167, distance: 215.8
click at [462, 167] on div "Close Edit Employee Enrique Castillo Jr. Name Enrique Castillo Jr. Email Enriqu…" at bounding box center [730, 346] width 1461 height 693
paste input "Kyle Iturralde"
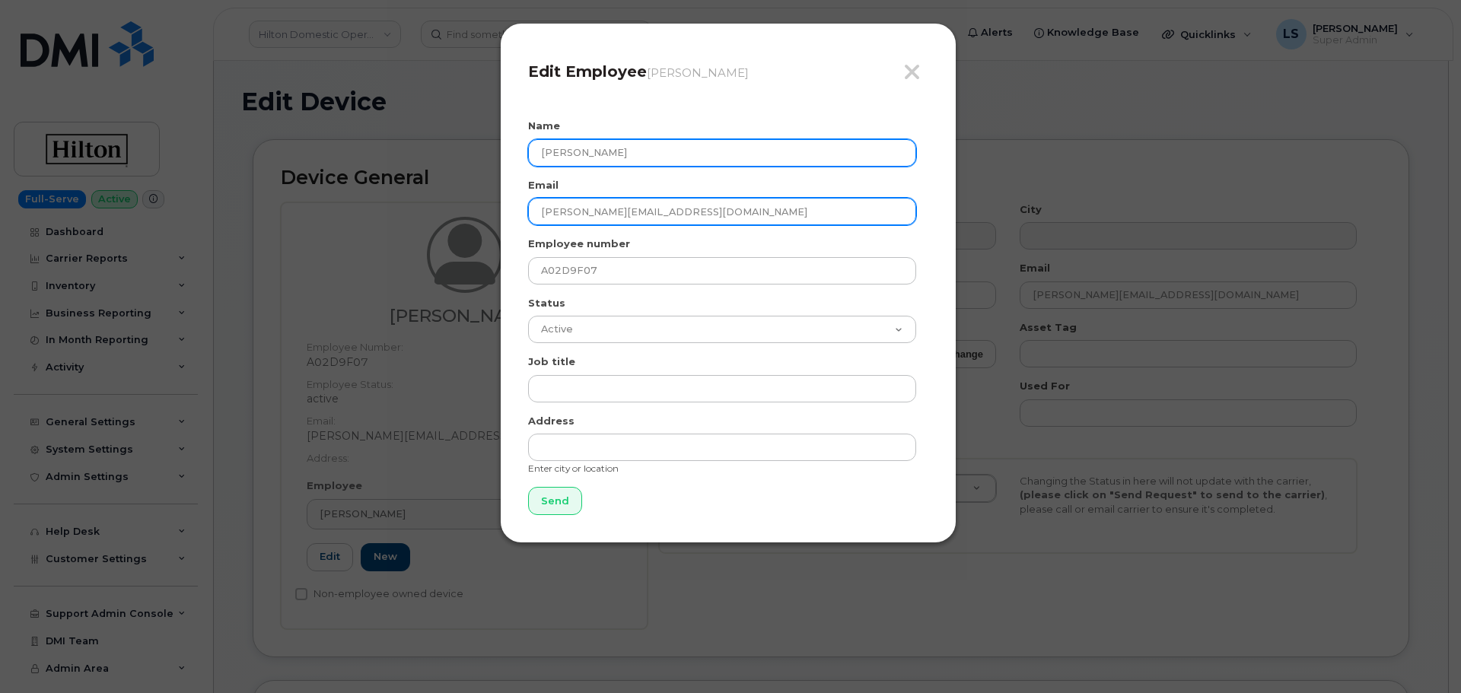
type input "Kyle Iturralde"
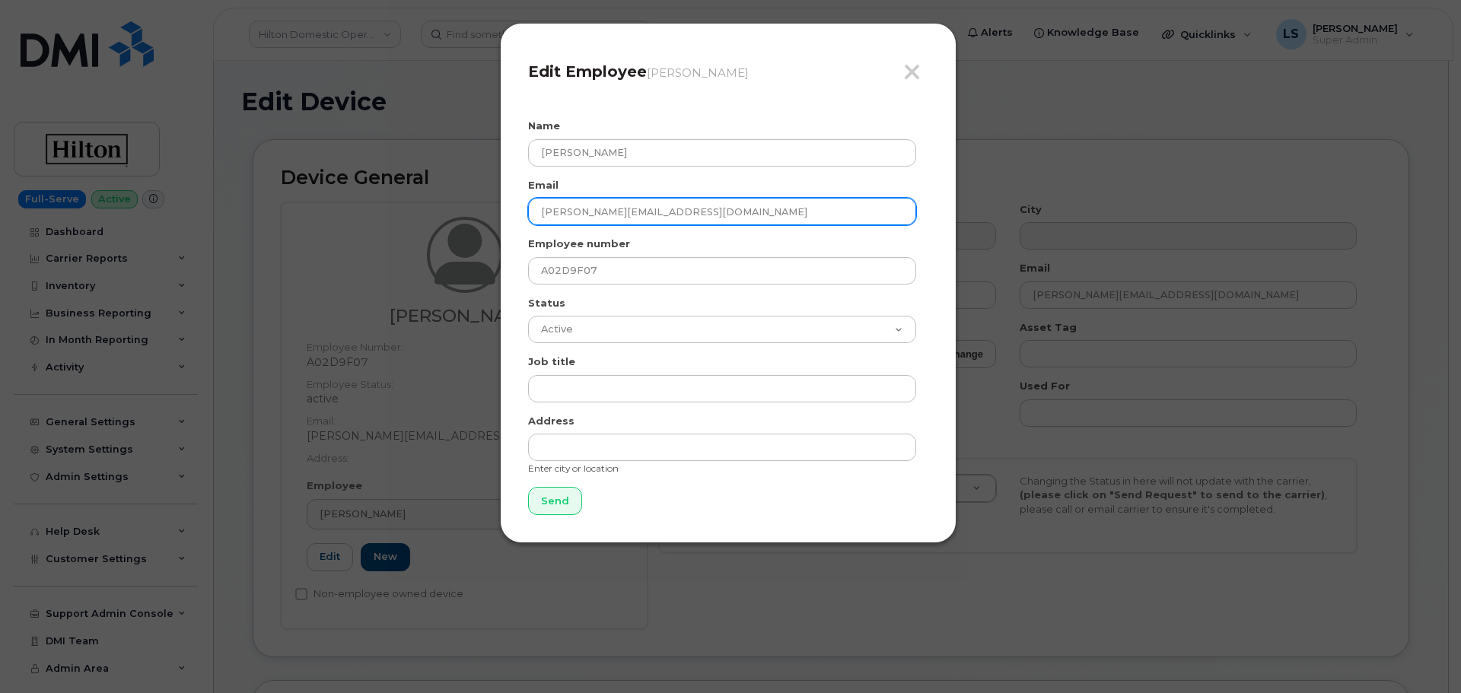
drag, startPoint x: 713, startPoint y: 211, endPoint x: 507, endPoint y: 218, distance: 205.5
click at [508, 218] on div "Close Edit Employee Enrique Castillo Jr. Name Kyle Iturralde Email Enrique.Cast…" at bounding box center [728, 283] width 456 height 520
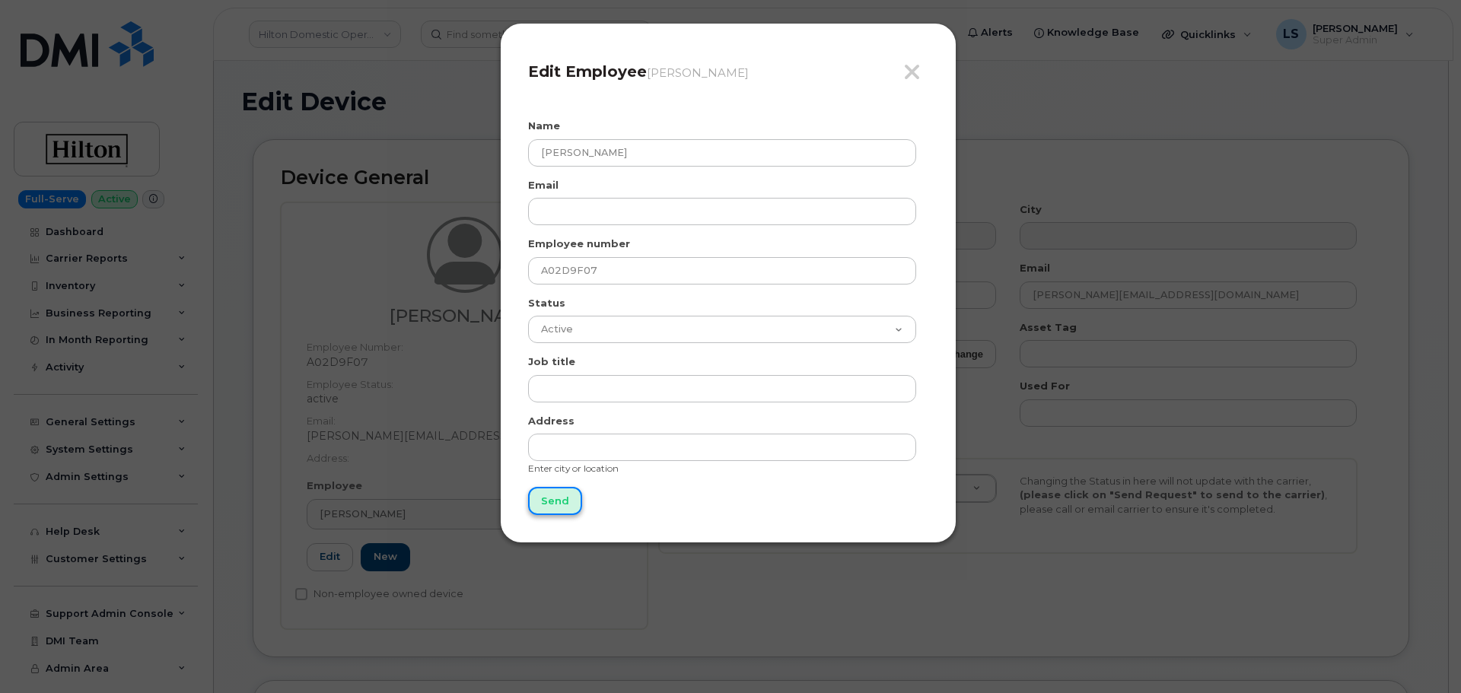
click at [547, 501] on input "Send" at bounding box center [555, 501] width 54 height 28
type input "Send"
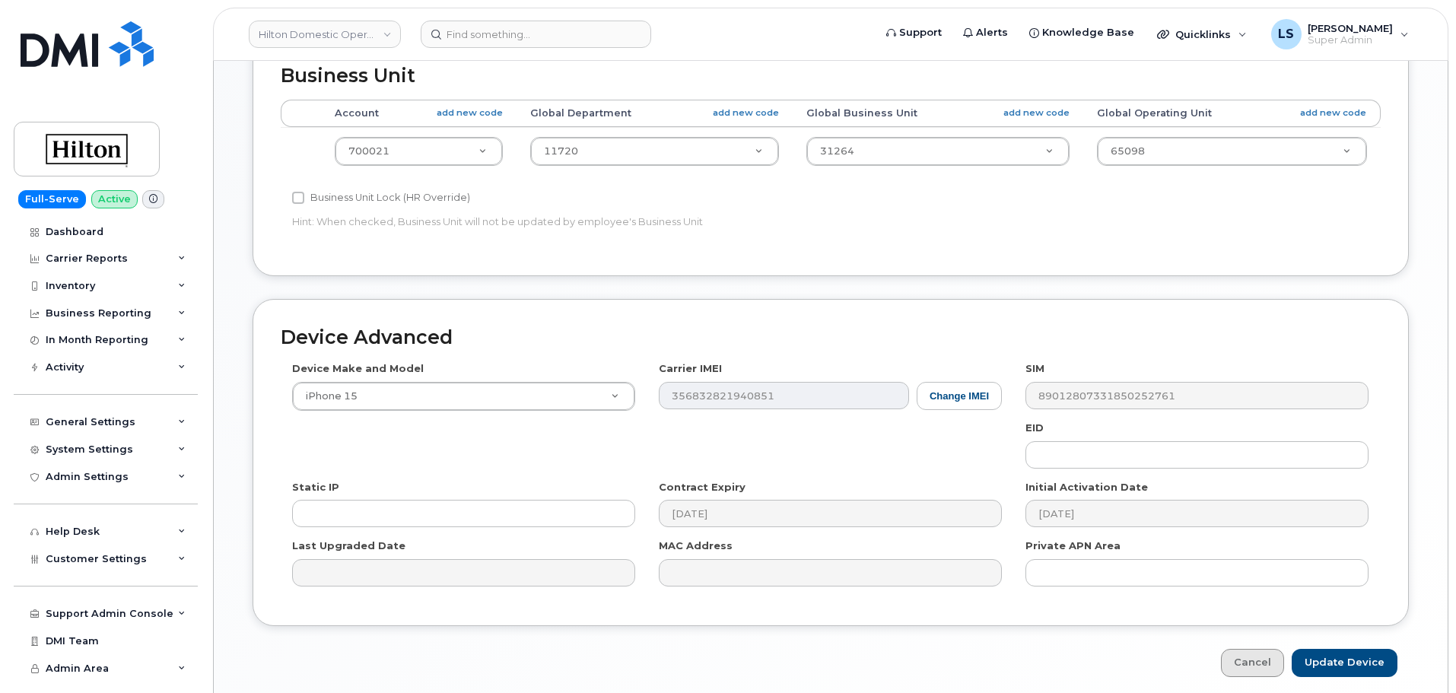
scroll to position [688, 0]
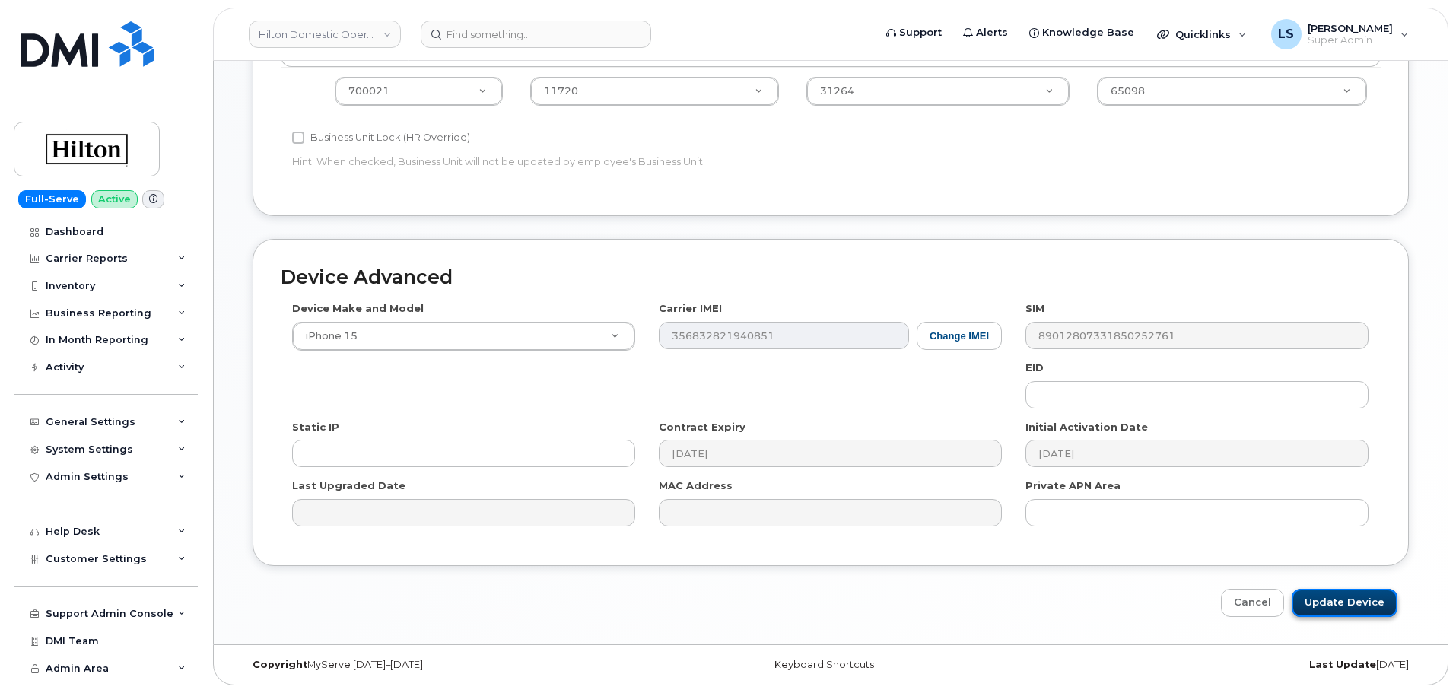
click at [1322, 598] on input "Update Device" at bounding box center [1345, 603] width 106 height 28
type input "Saving..."
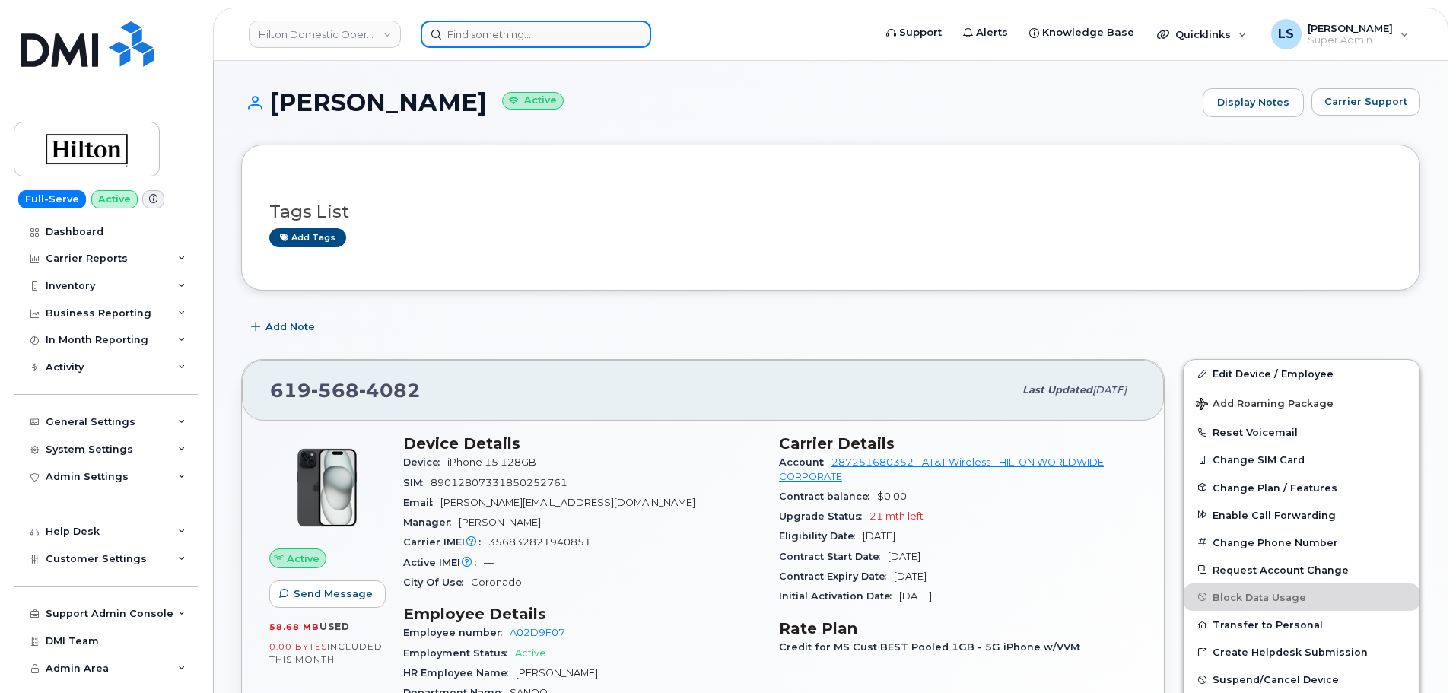
click at [545, 24] on input at bounding box center [536, 34] width 231 height 27
paste input "6197759996"
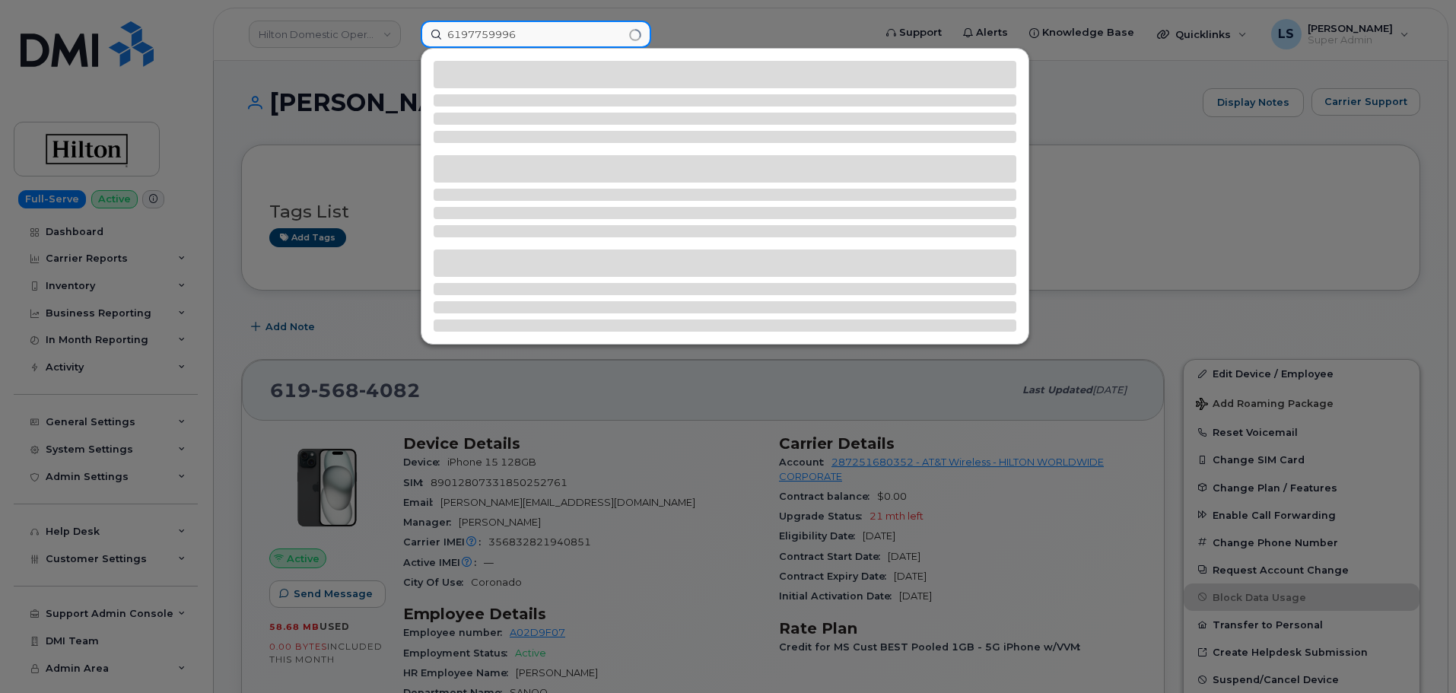
type input "6197759996"
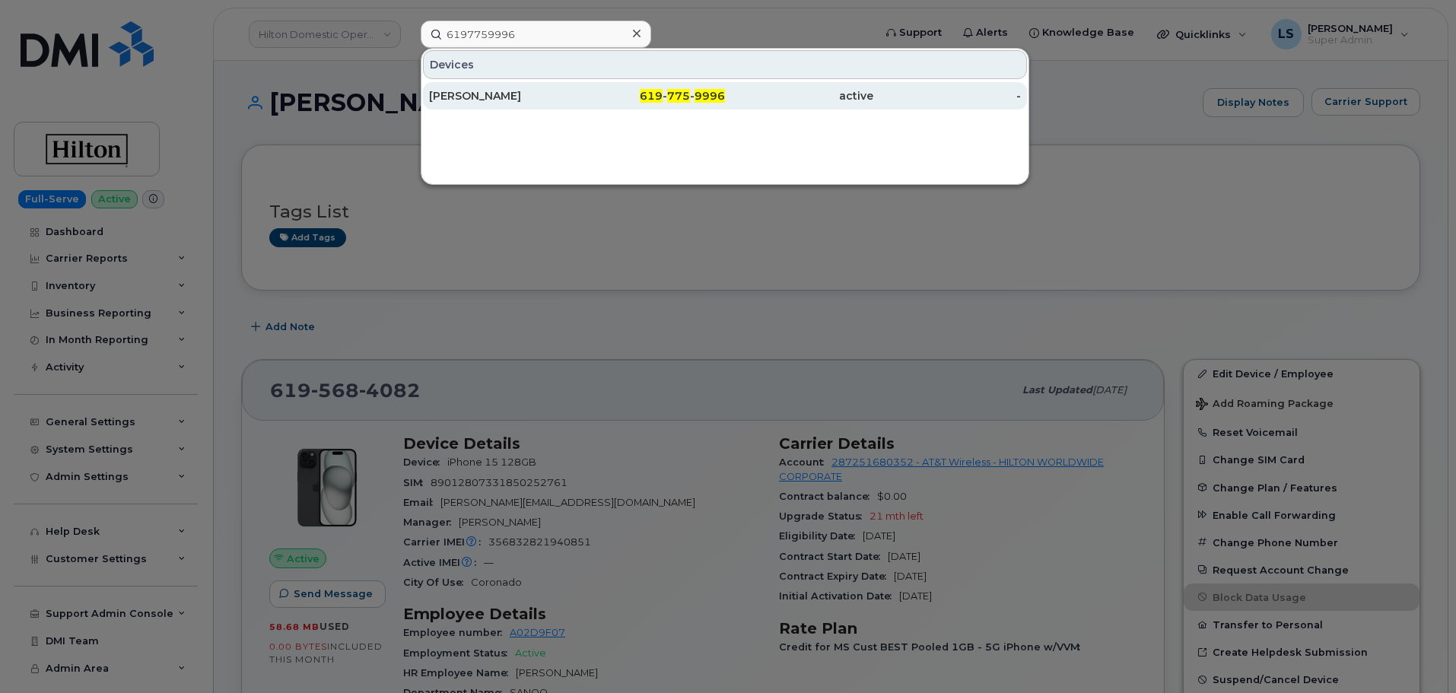
click at [542, 91] on div "REANNA GRAETTINGER" at bounding box center [503, 95] width 148 height 15
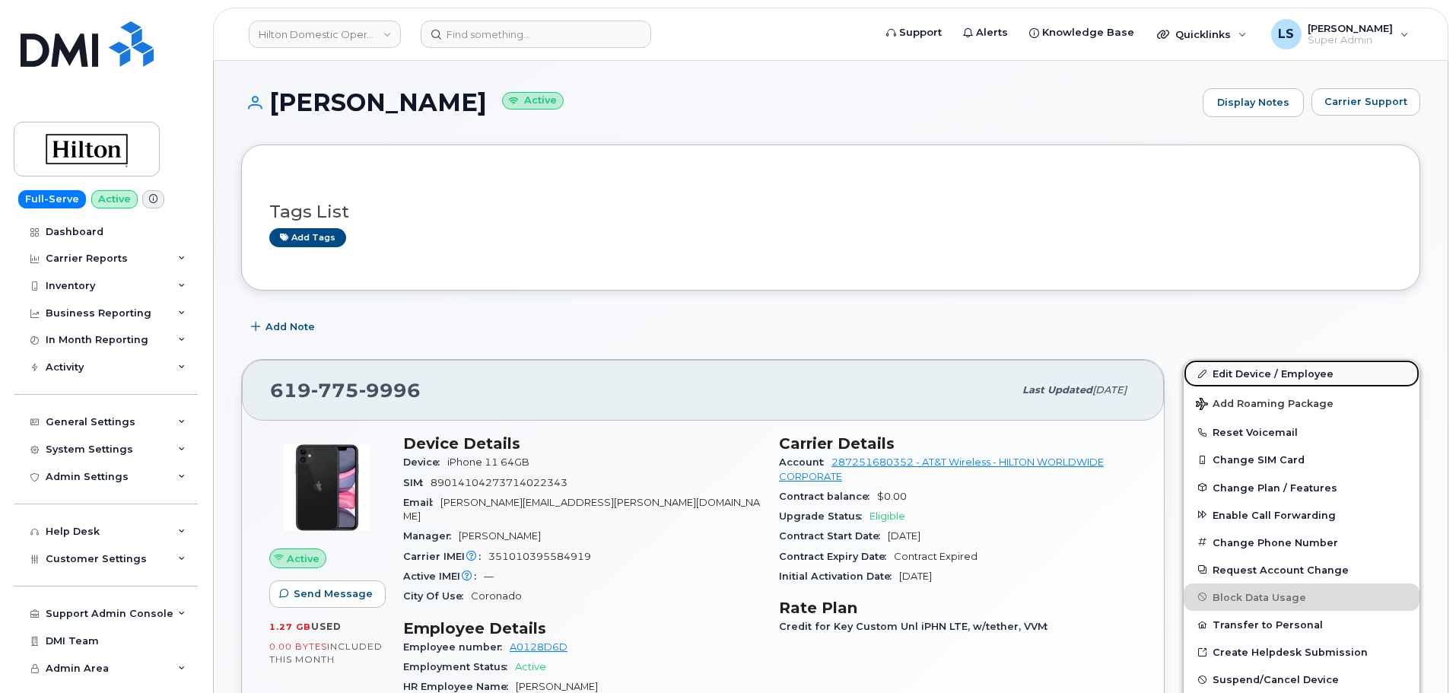
click at [1315, 370] on link "Edit Device / Employee" at bounding box center [1302, 373] width 236 height 27
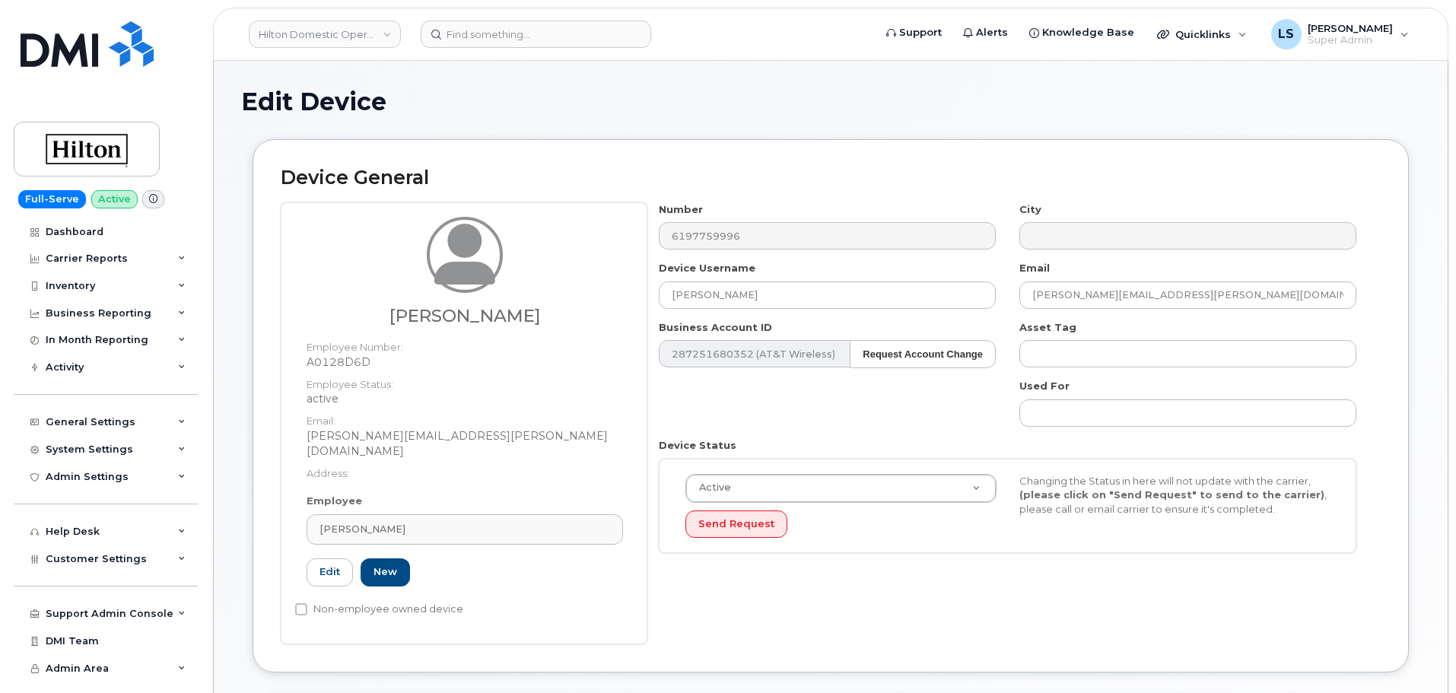
select select "34080331"
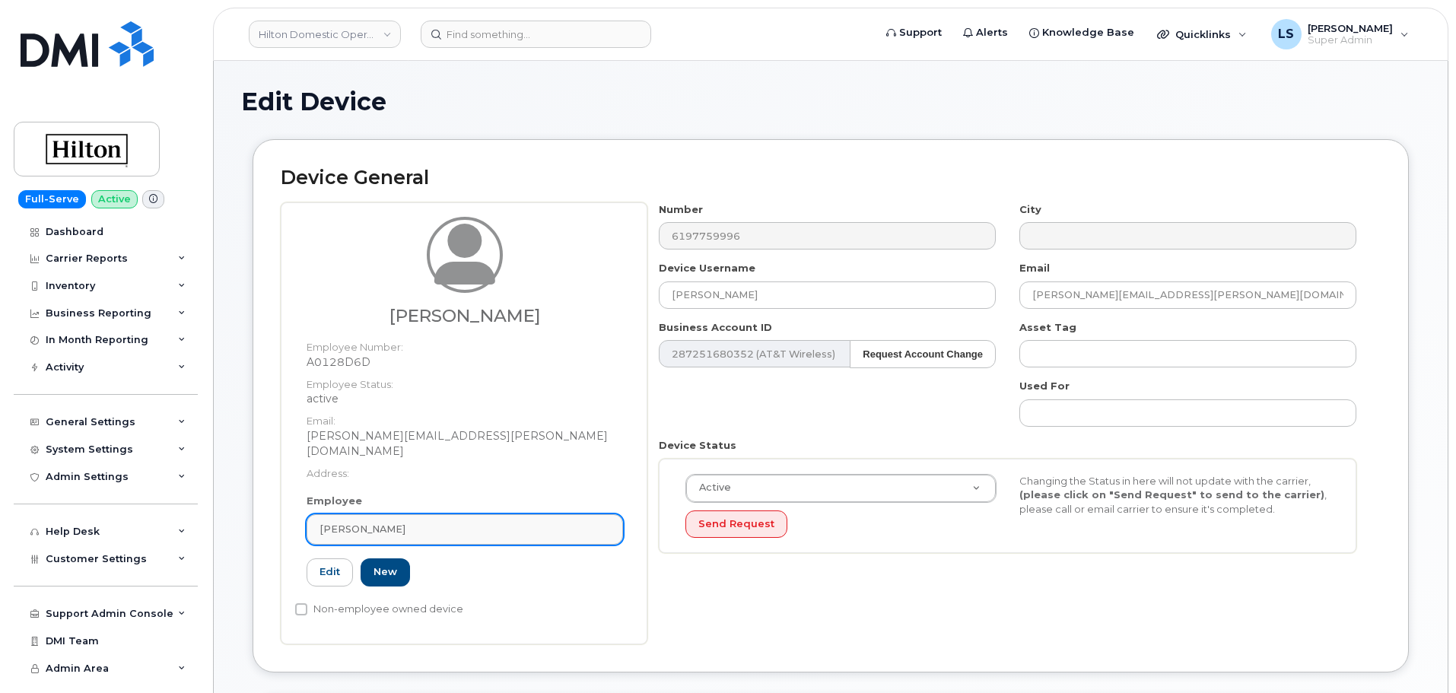
click at [424, 526] on link "[PERSON_NAME]" at bounding box center [465, 529] width 316 height 30
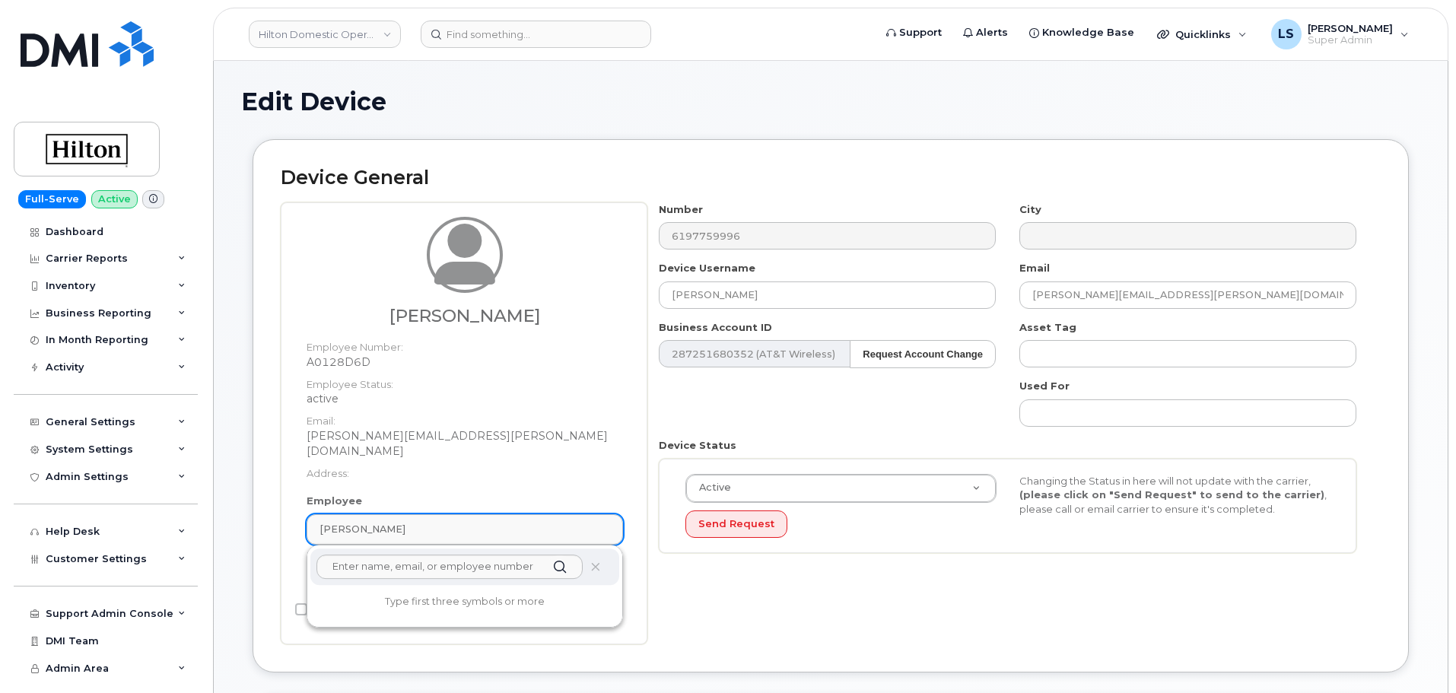
click at [426, 522] on div "[PERSON_NAME]" at bounding box center [465, 529] width 291 height 14
paste input "[PERSON_NAME]"
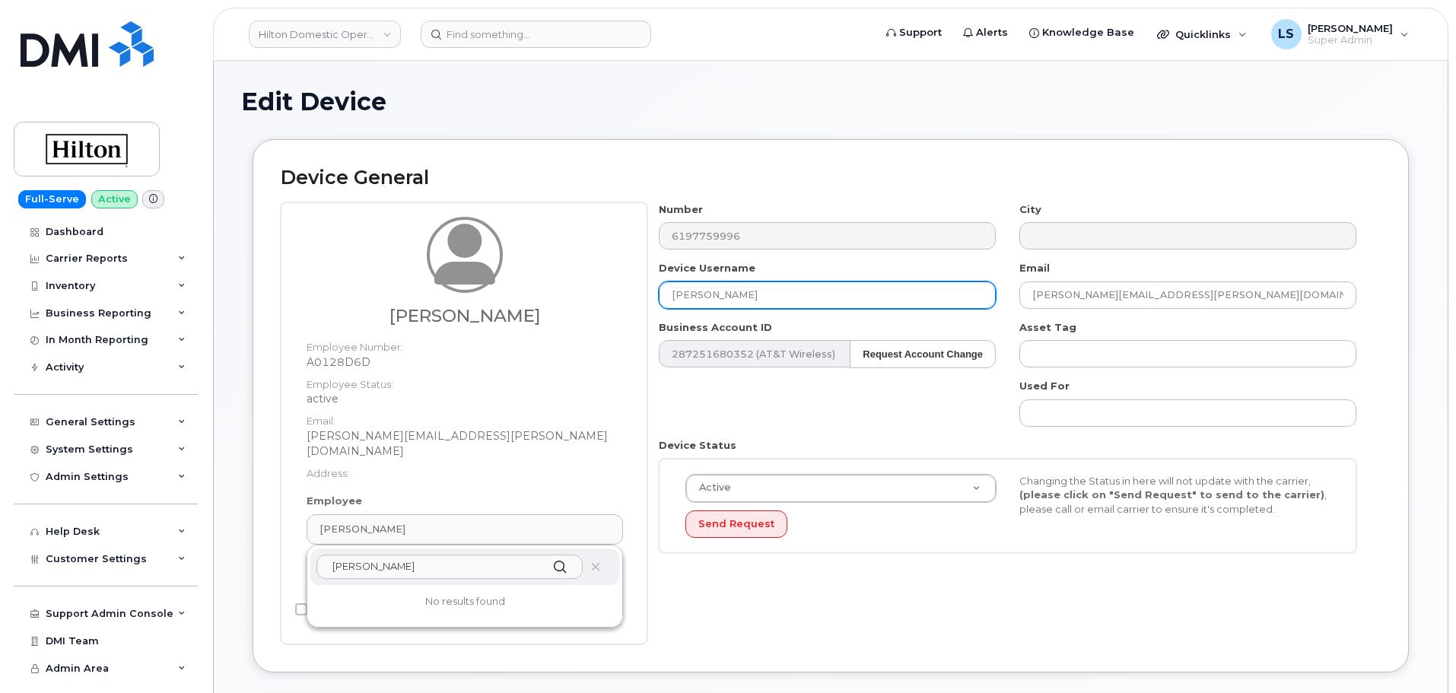
type input "[PERSON_NAME]"
drag, startPoint x: 826, startPoint y: 294, endPoint x: 434, endPoint y: 326, distance: 393.9
click at [434, 326] on div "Reanna Graettinger Employee Number: A0128D6D Employee Status: active Email: Rea…" at bounding box center [831, 423] width 1100 height 442
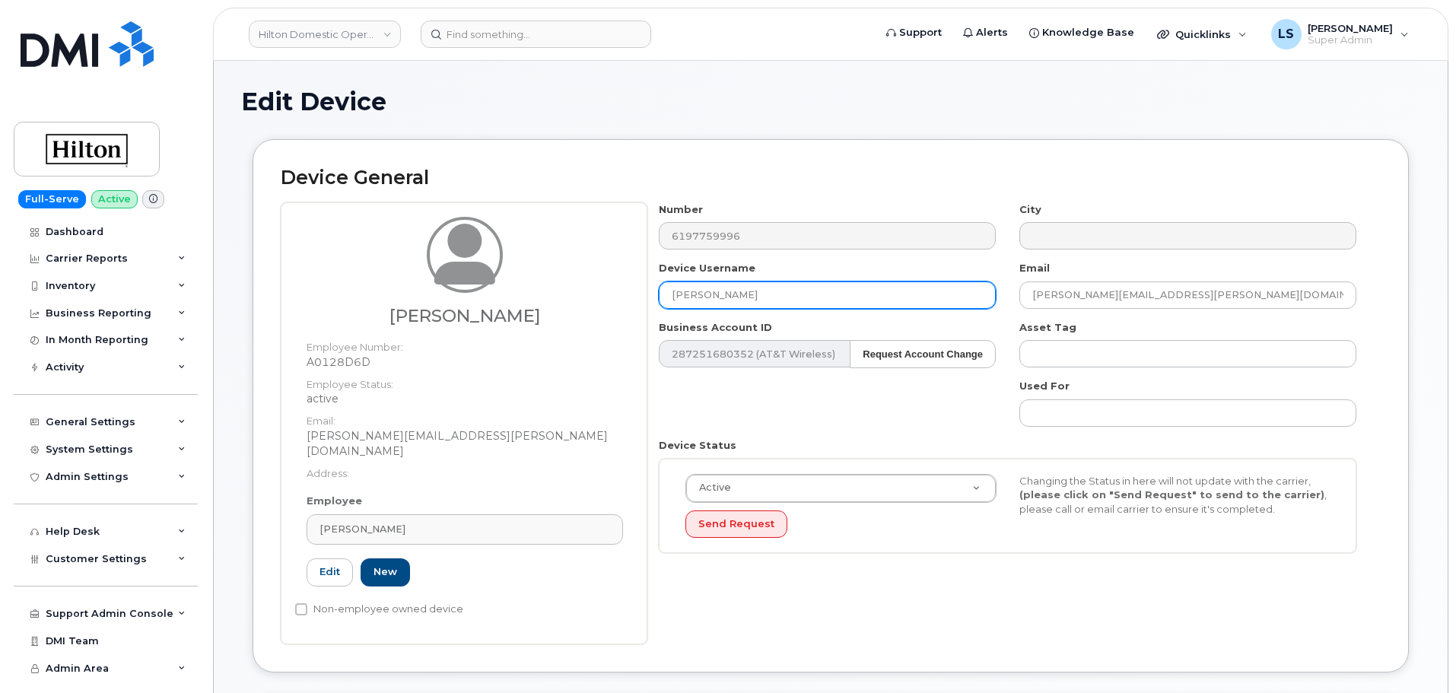
paste input "Jessica Graettinger"
type input "Jessica Graettinger"
drag, startPoint x: 1236, startPoint y: 285, endPoint x: 908, endPoint y: 307, distance: 328.7
click at [908, 307] on div "Number 6197759996 City Device Username Jessica Graettinger Email Reanna.Graetti…" at bounding box center [1007, 383] width 721 height 363
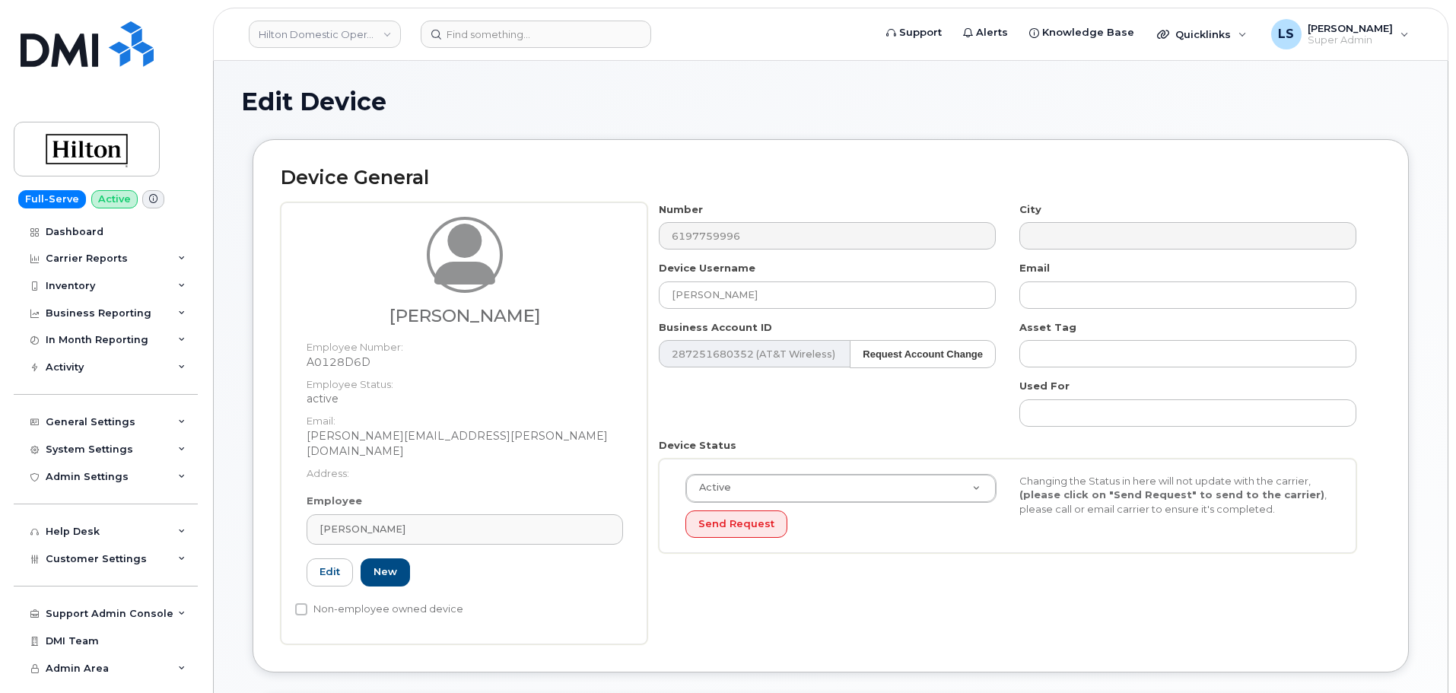
click at [866, 443] on div "Device Status Active Active Suspended Cancelled Send Request Changing the Statu…" at bounding box center [1007, 495] width 721 height 115
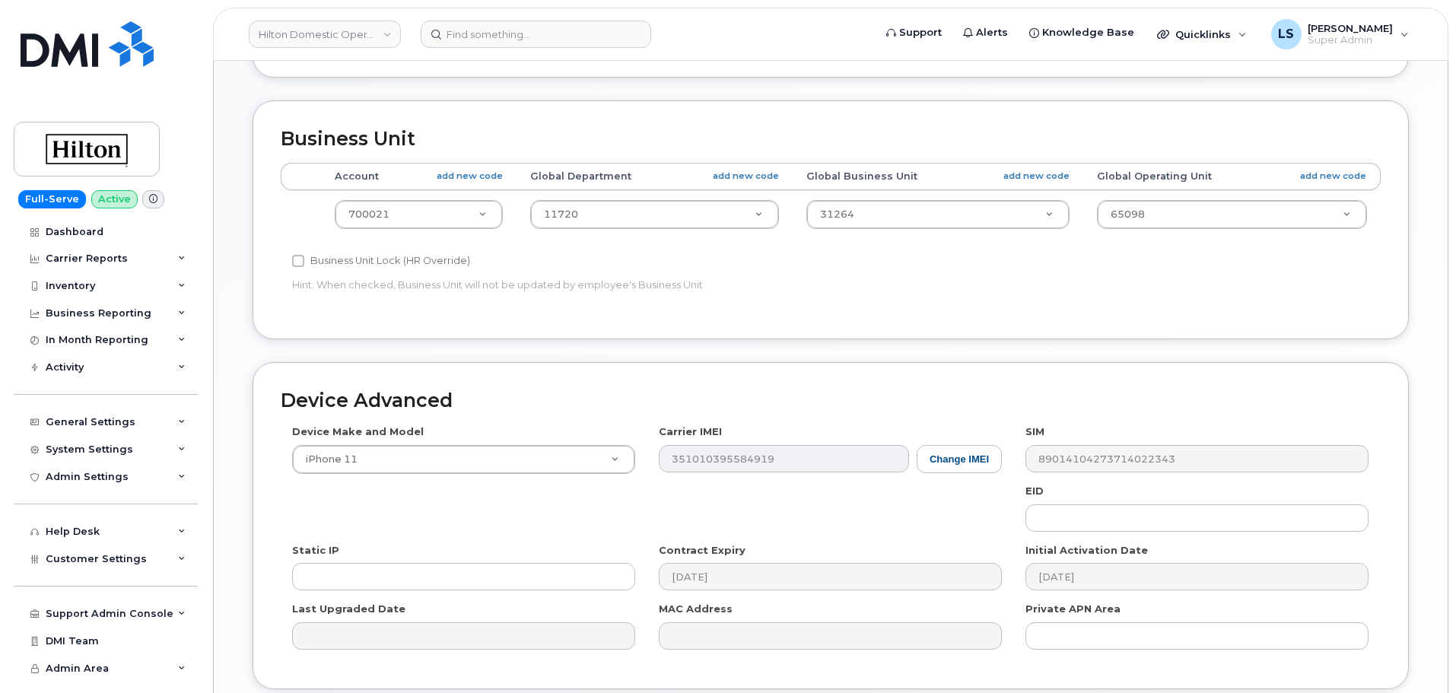
scroll to position [703, 0]
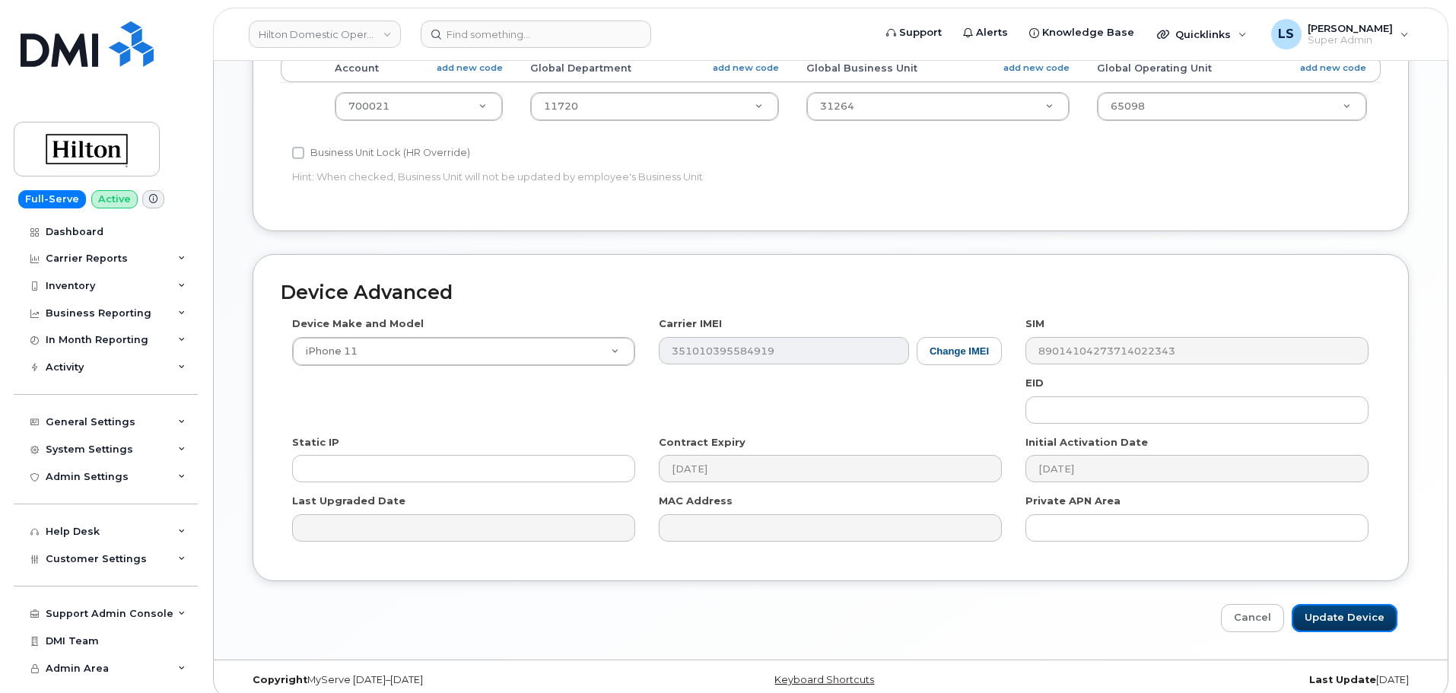
drag, startPoint x: 1305, startPoint y: 594, endPoint x: 1207, endPoint y: 528, distance: 117.7
click at [1305, 604] on input "Update Device" at bounding box center [1345, 618] width 106 height 28
type input "Saving..."
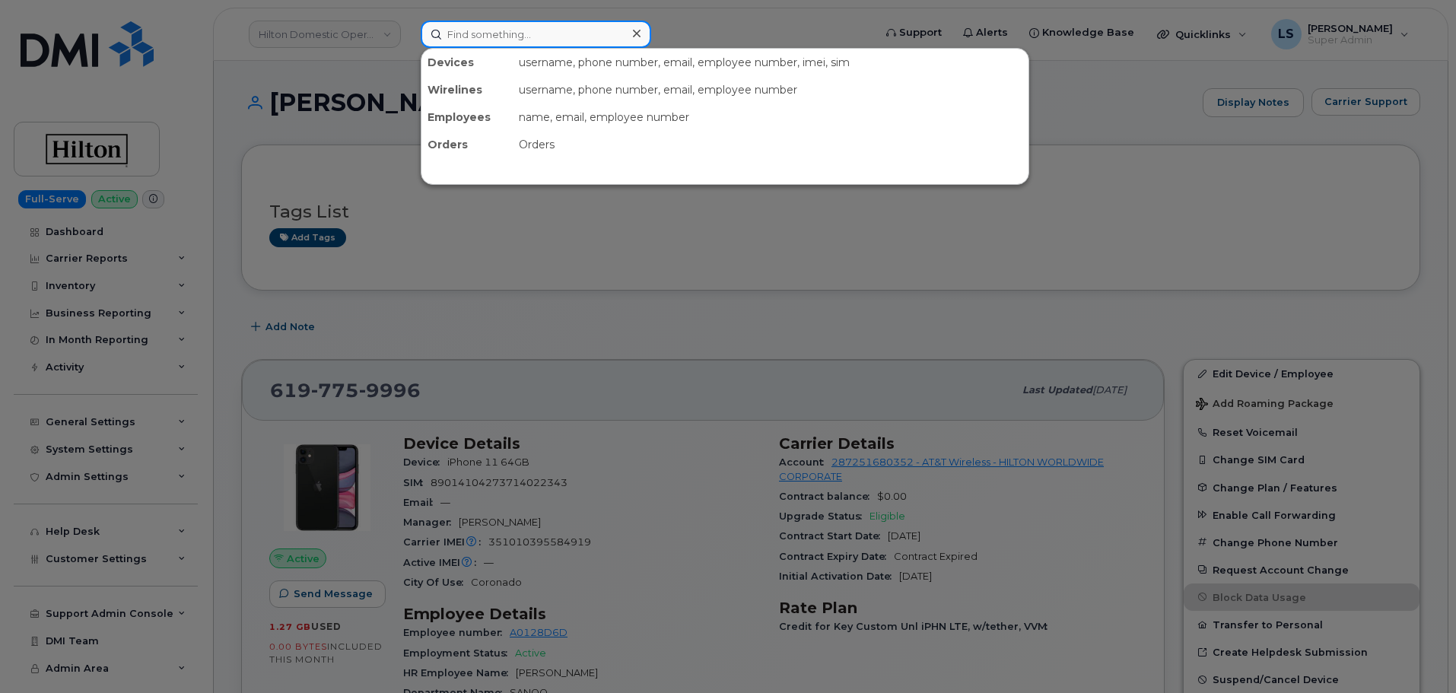
click at [582, 37] on input at bounding box center [536, 34] width 231 height 27
paste input "301091"
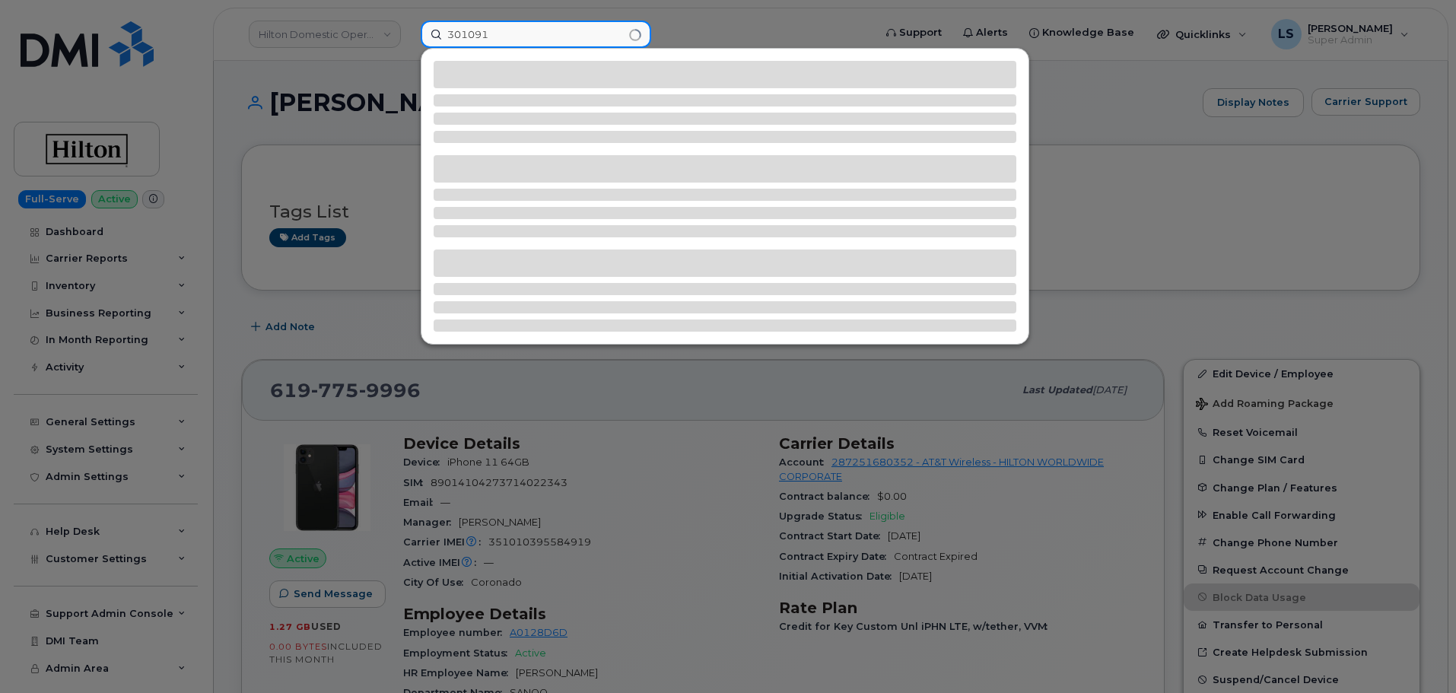
type input "301091"
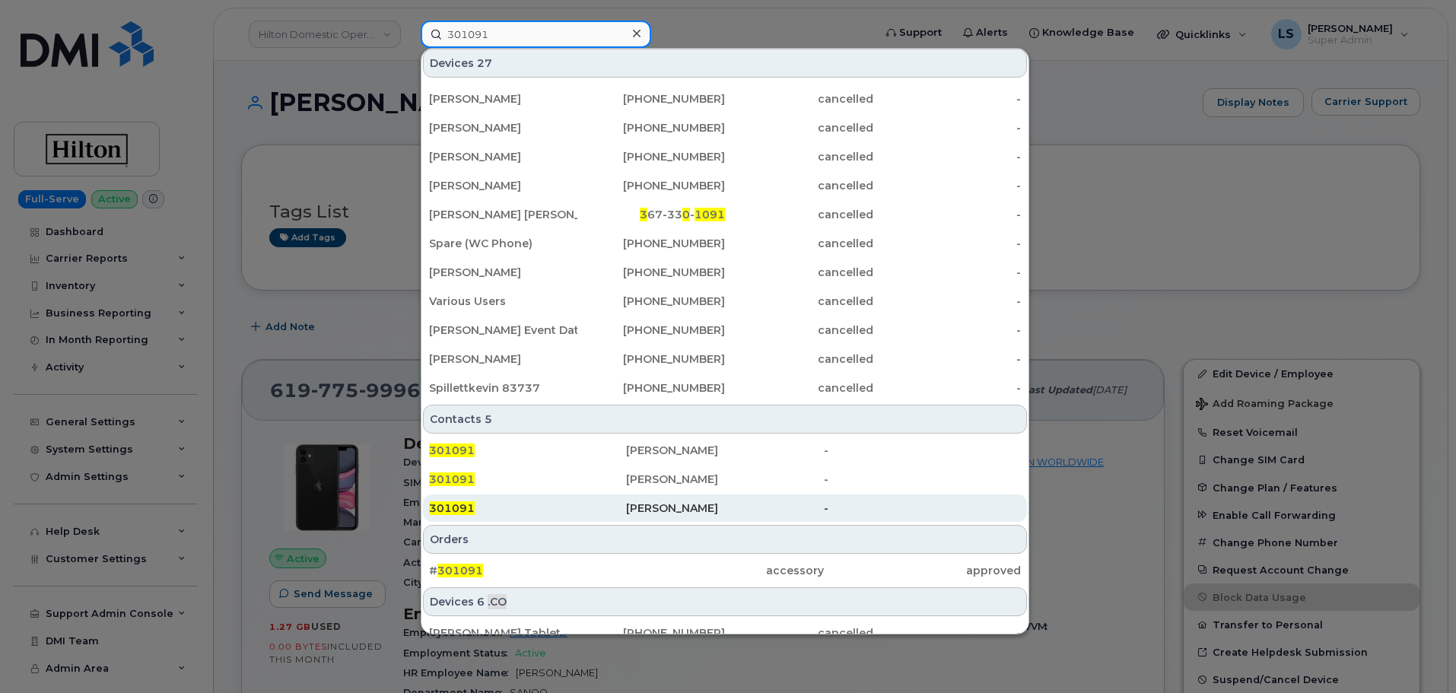
scroll to position [380, 0]
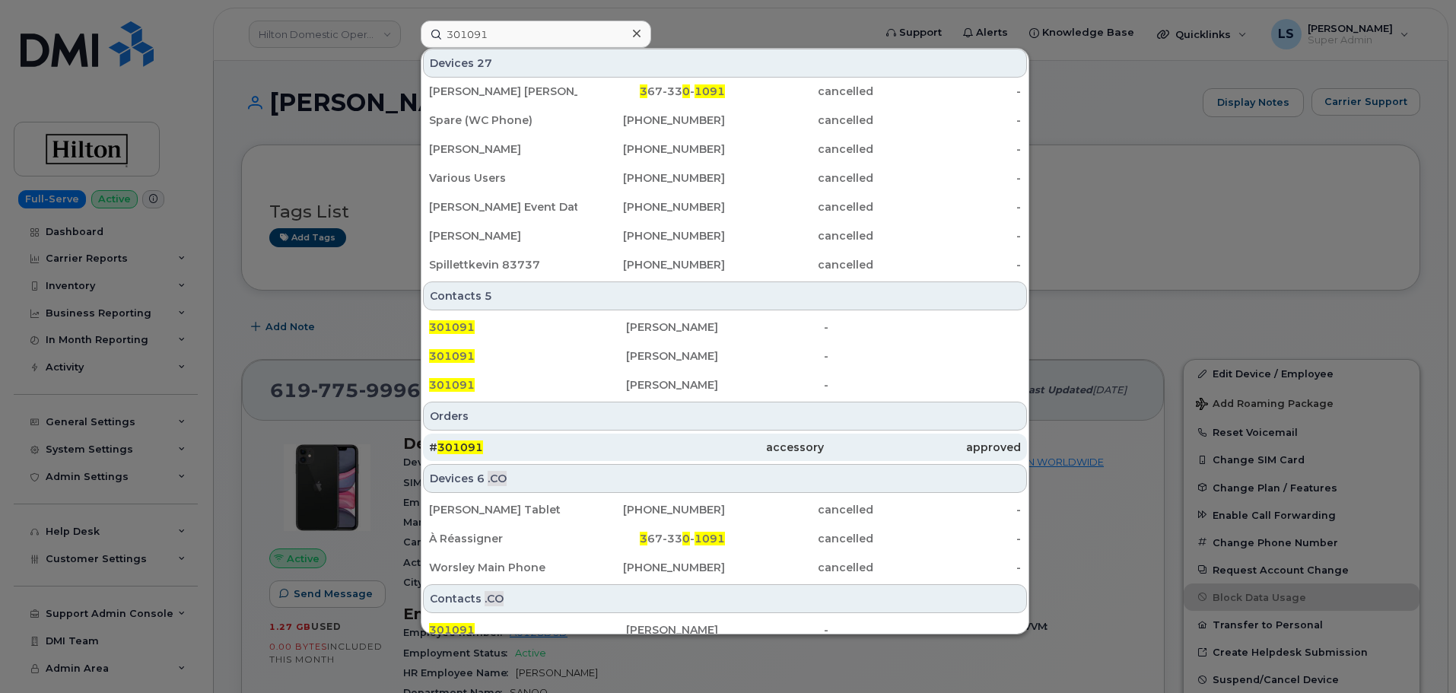
click at [492, 438] on div "# 301091" at bounding box center [527, 447] width 197 height 27
